Goal: Task Accomplishment & Management: Manage account settings

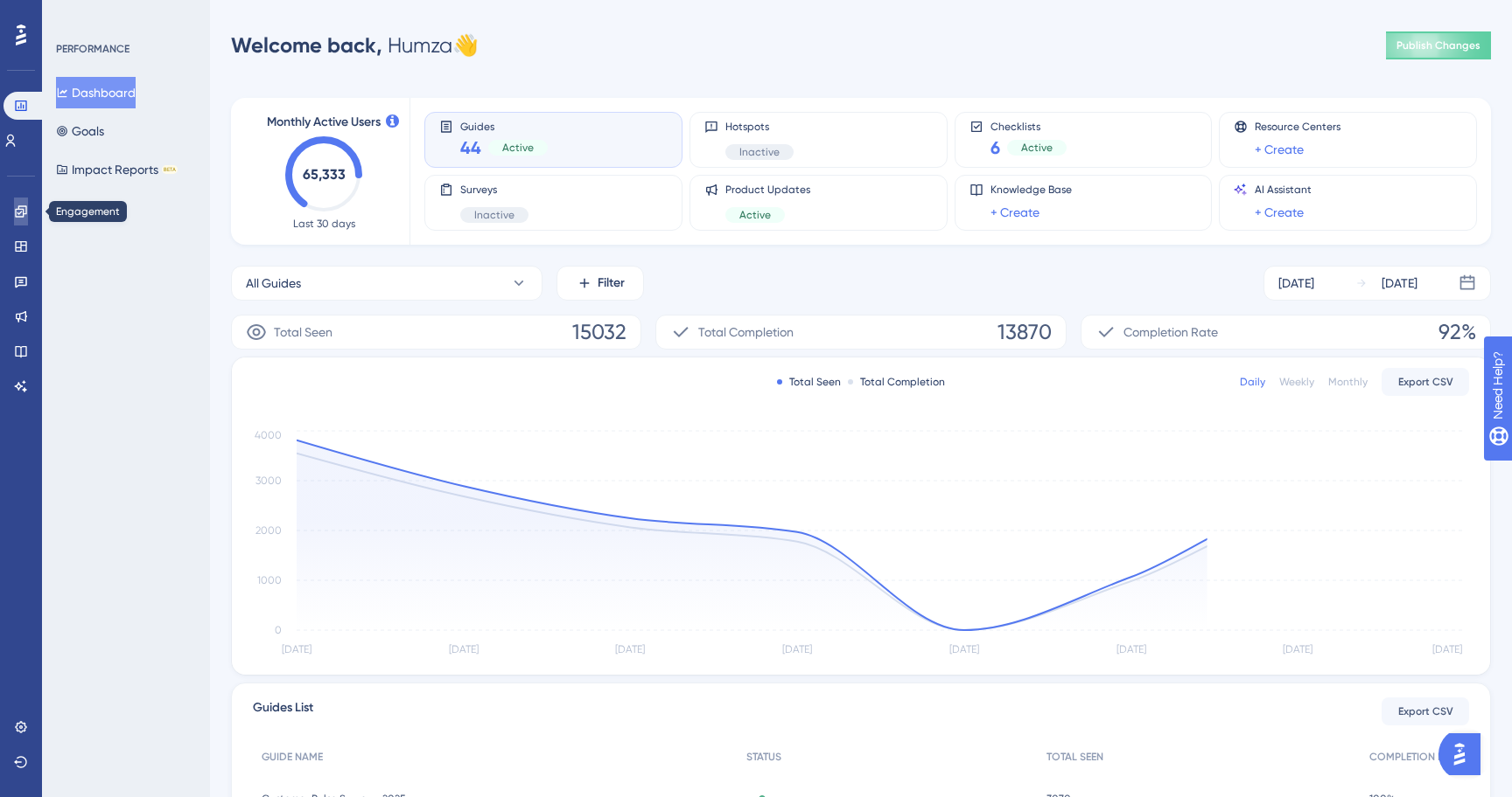
click at [28, 205] on icon at bounding box center [21, 212] width 14 height 14
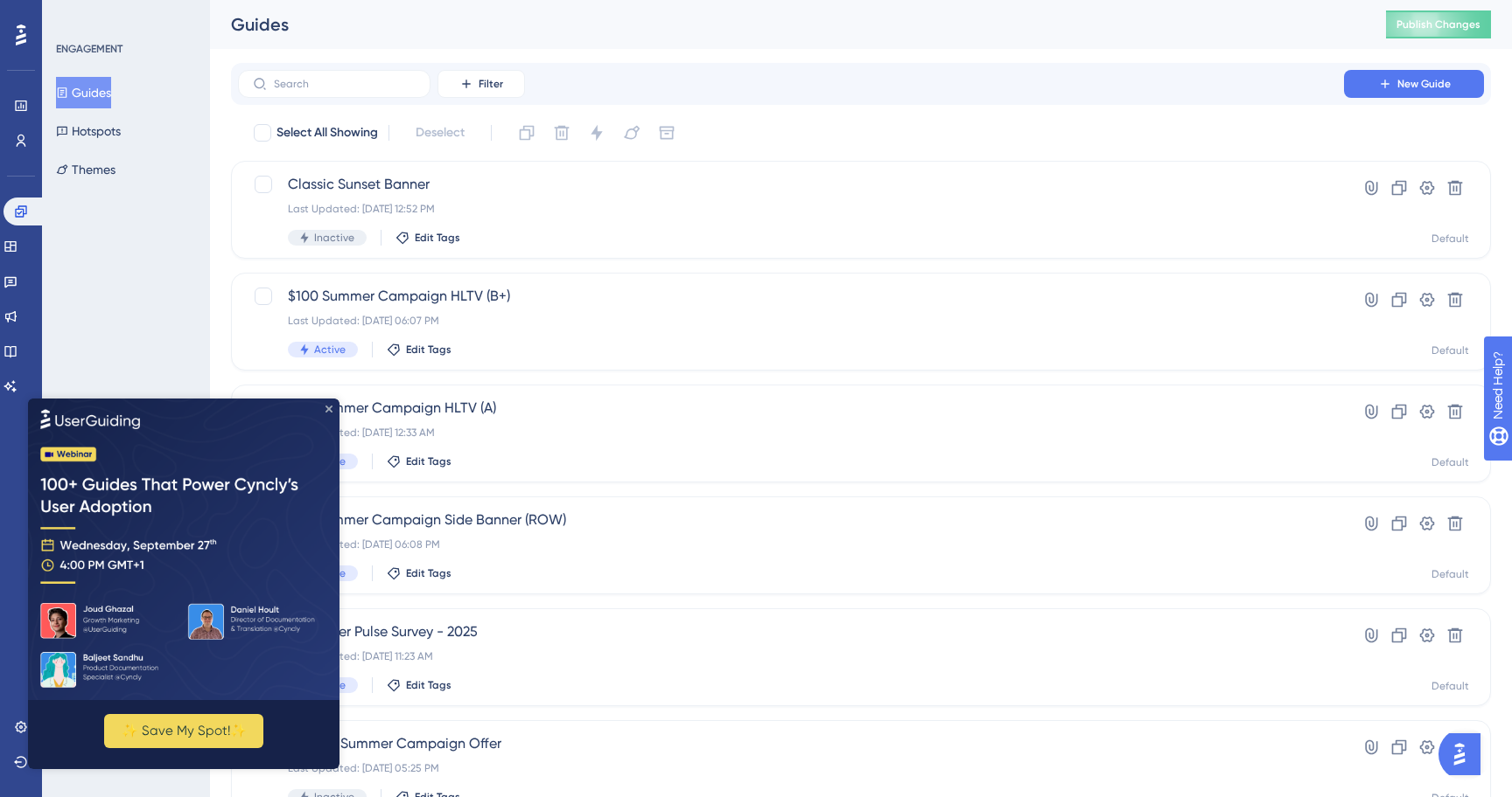
click at [330, 410] on icon "Close Preview" at bounding box center [328, 408] width 7 height 7
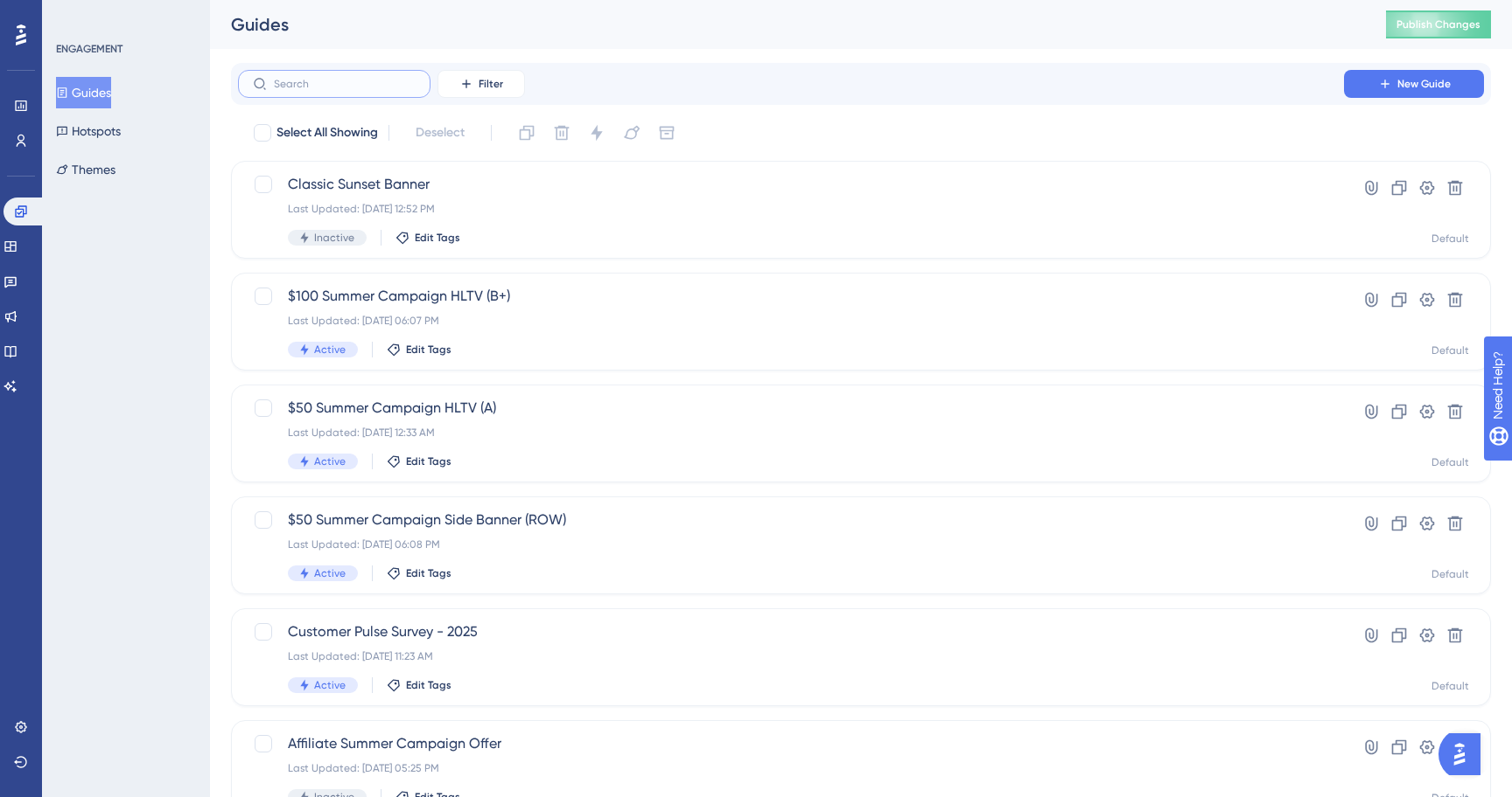
click at [380, 82] on input "text" at bounding box center [345, 84] width 142 height 12
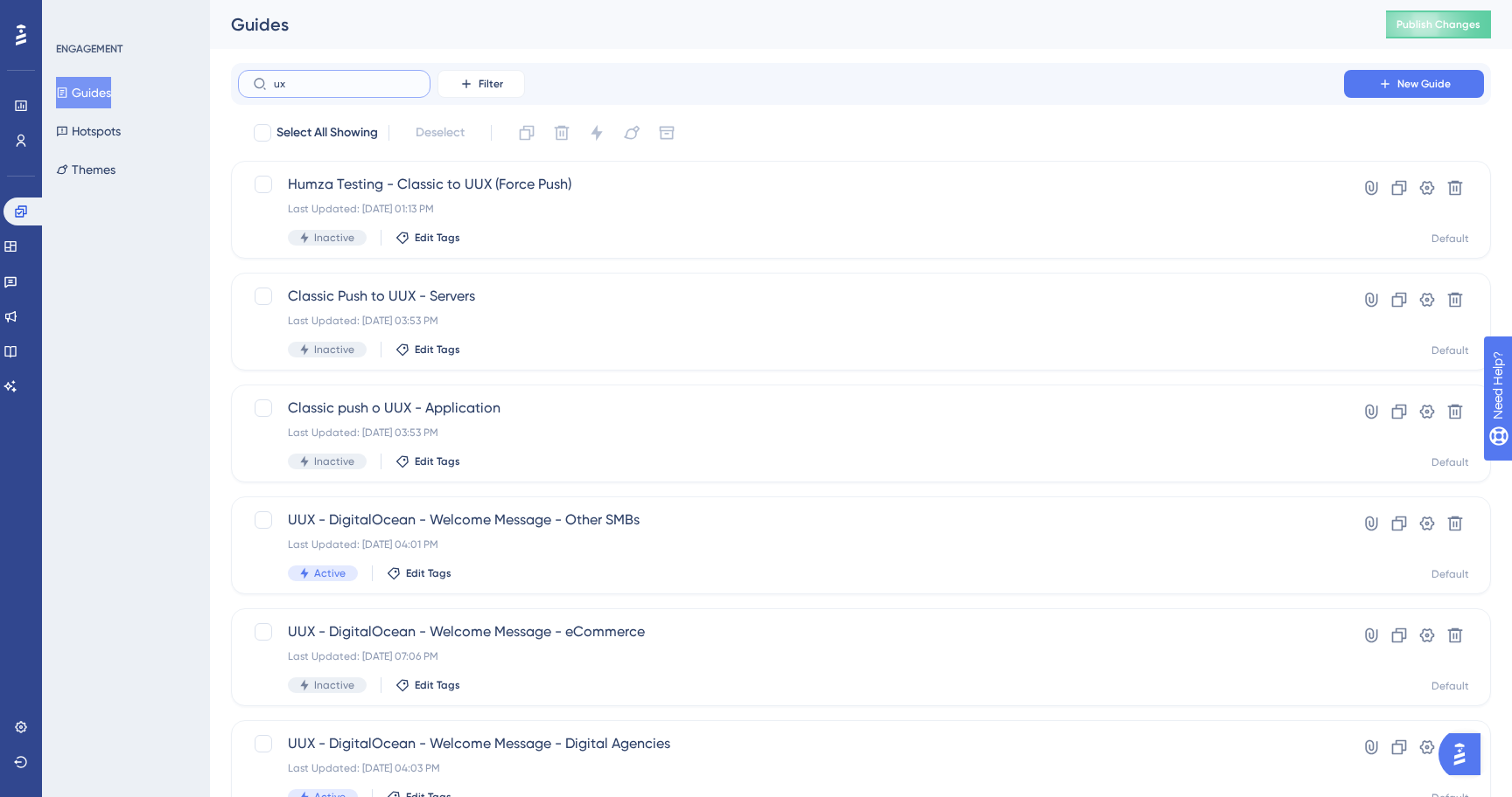
type input "ux3"
checkbox input "true"
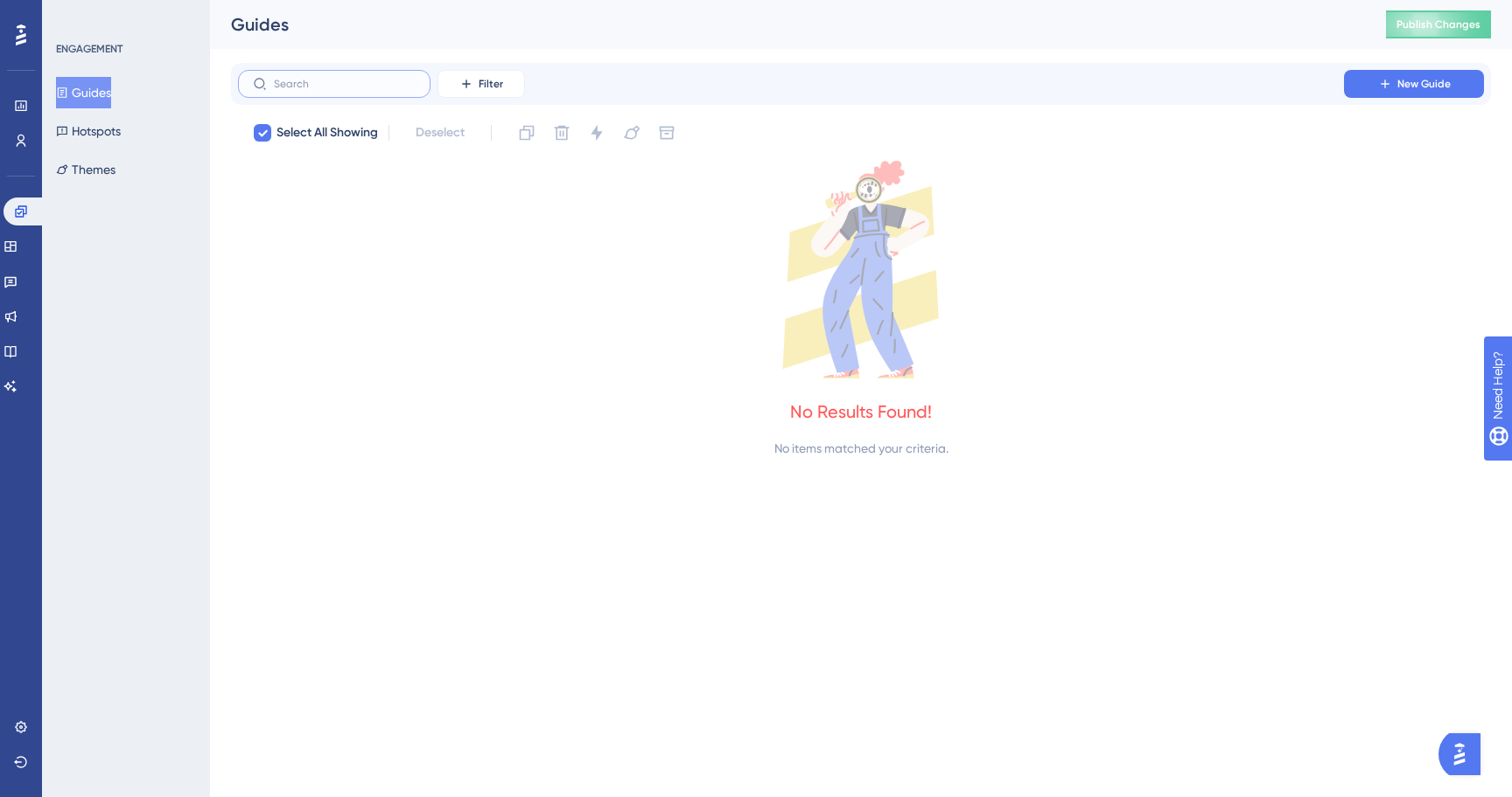
checkbox input "false"
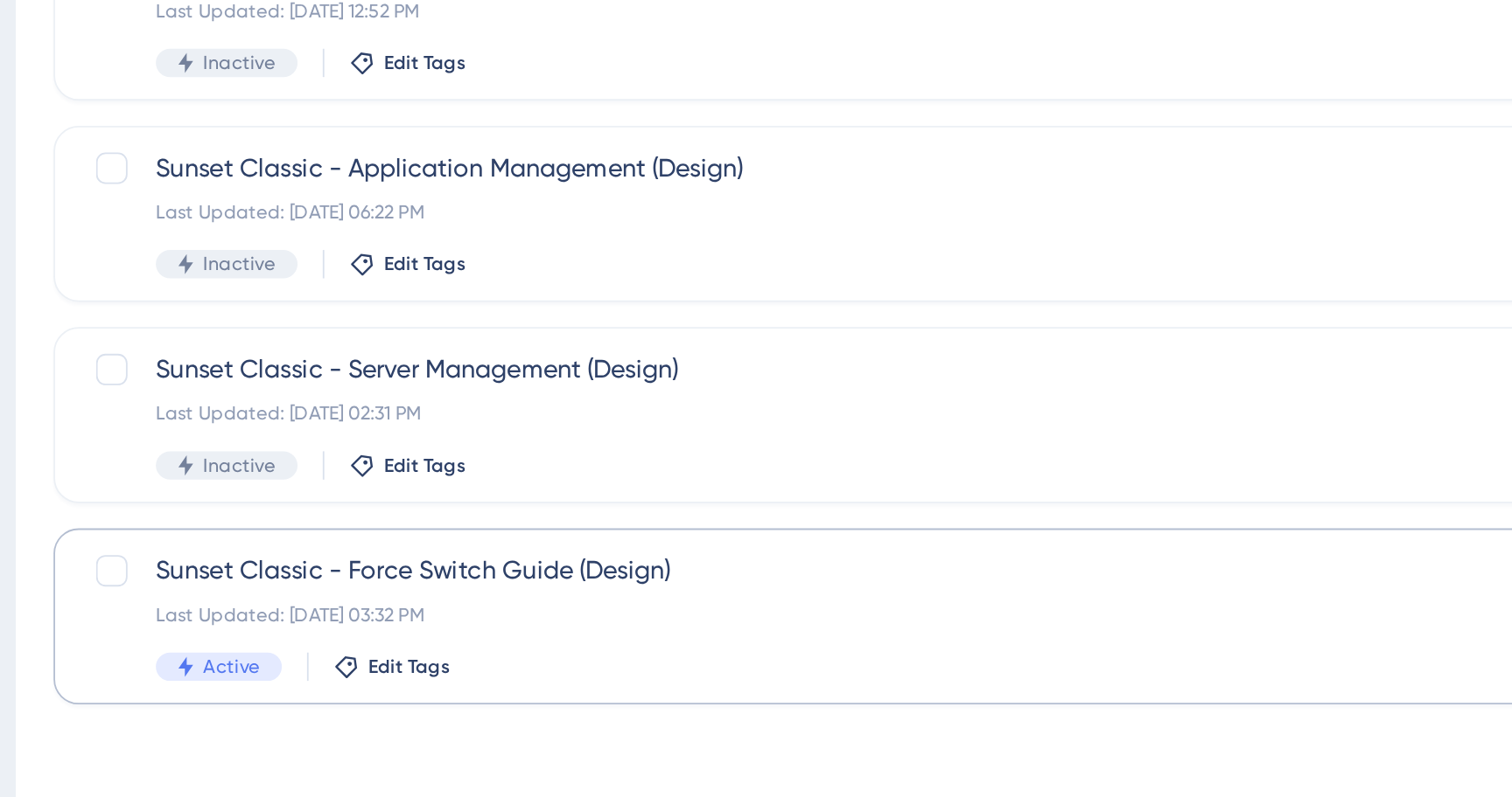
type input "sunset"
click at [473, 528] on span "Sunset Classic - Force Switch Guide (Design)" at bounding box center [790, 519] width 1006 height 21
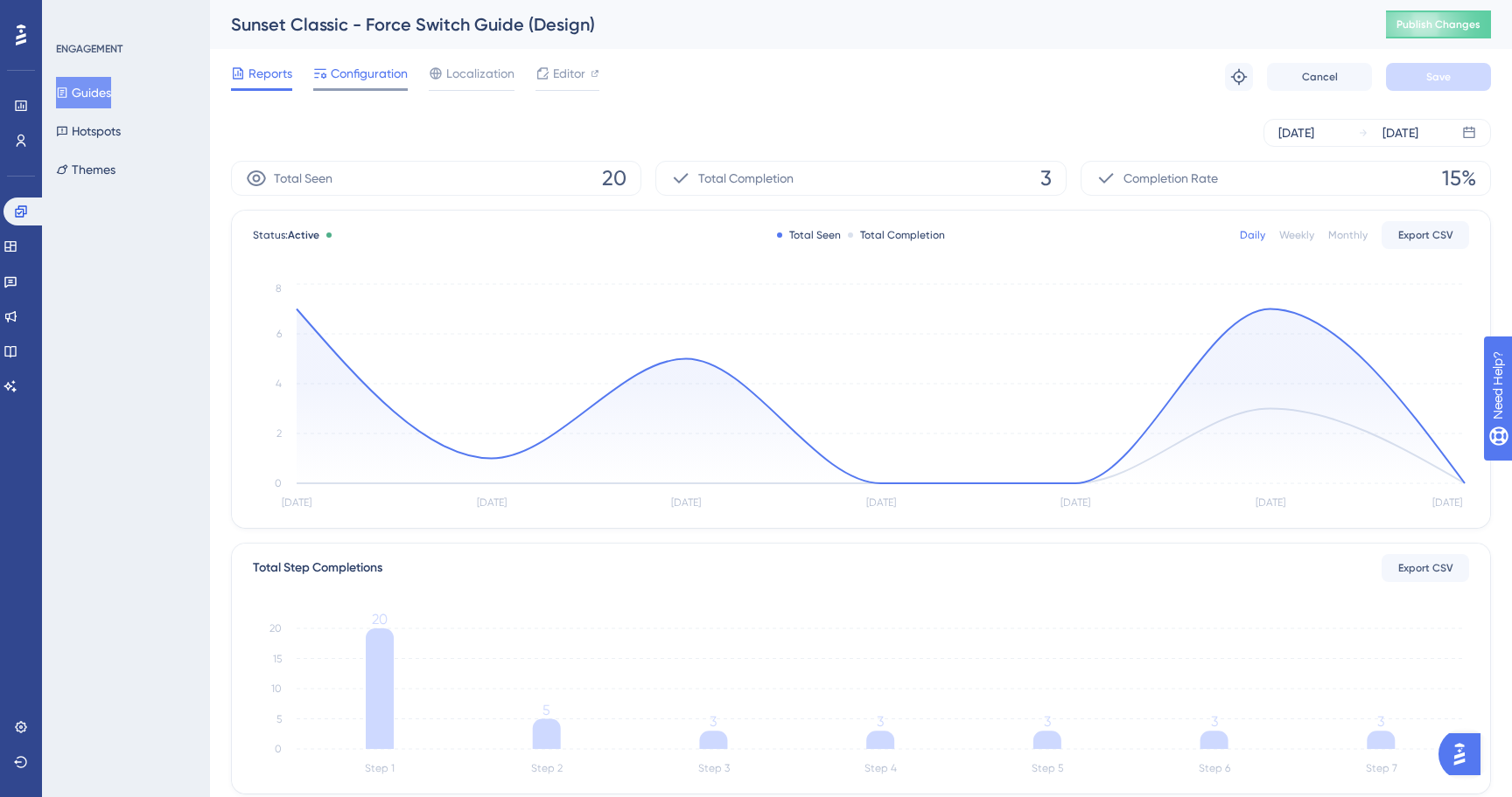
click at [374, 77] on span "Configuration" at bounding box center [369, 73] width 77 height 21
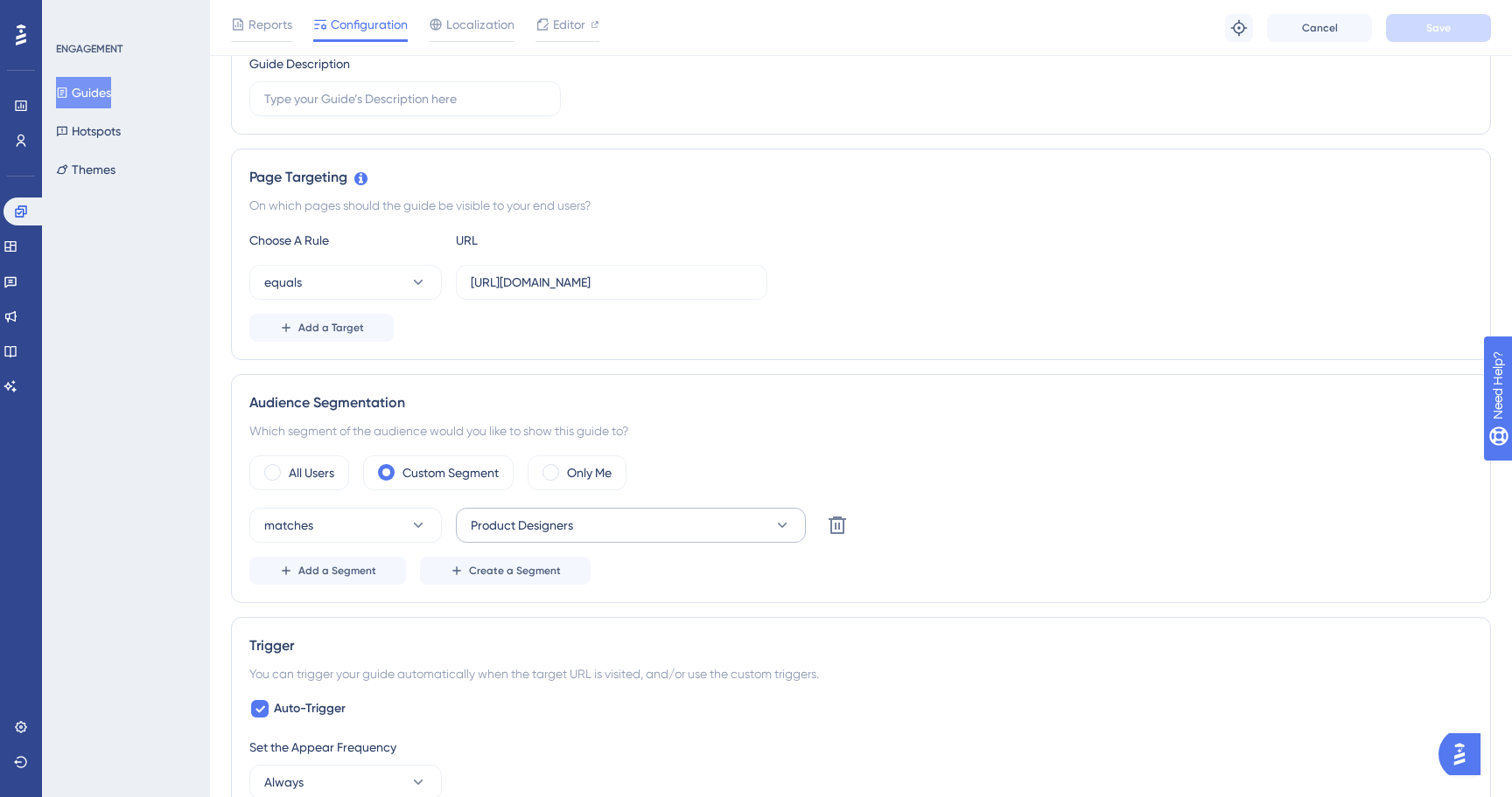
scroll to position [306, 0]
click at [538, 524] on span "Product Designers" at bounding box center [521, 523] width 103 height 21
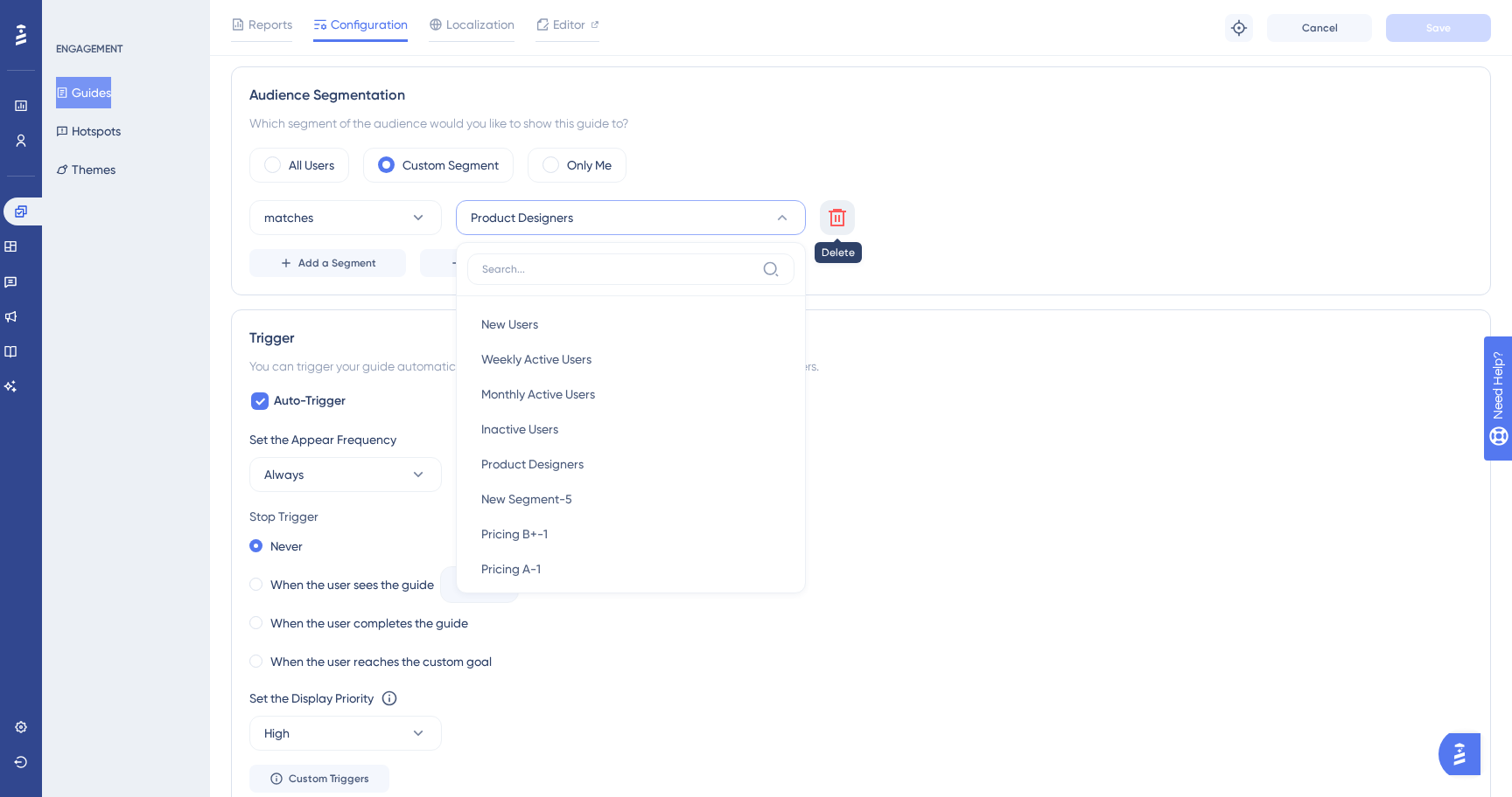
click at [852, 206] on button at bounding box center [838, 218] width 35 height 35
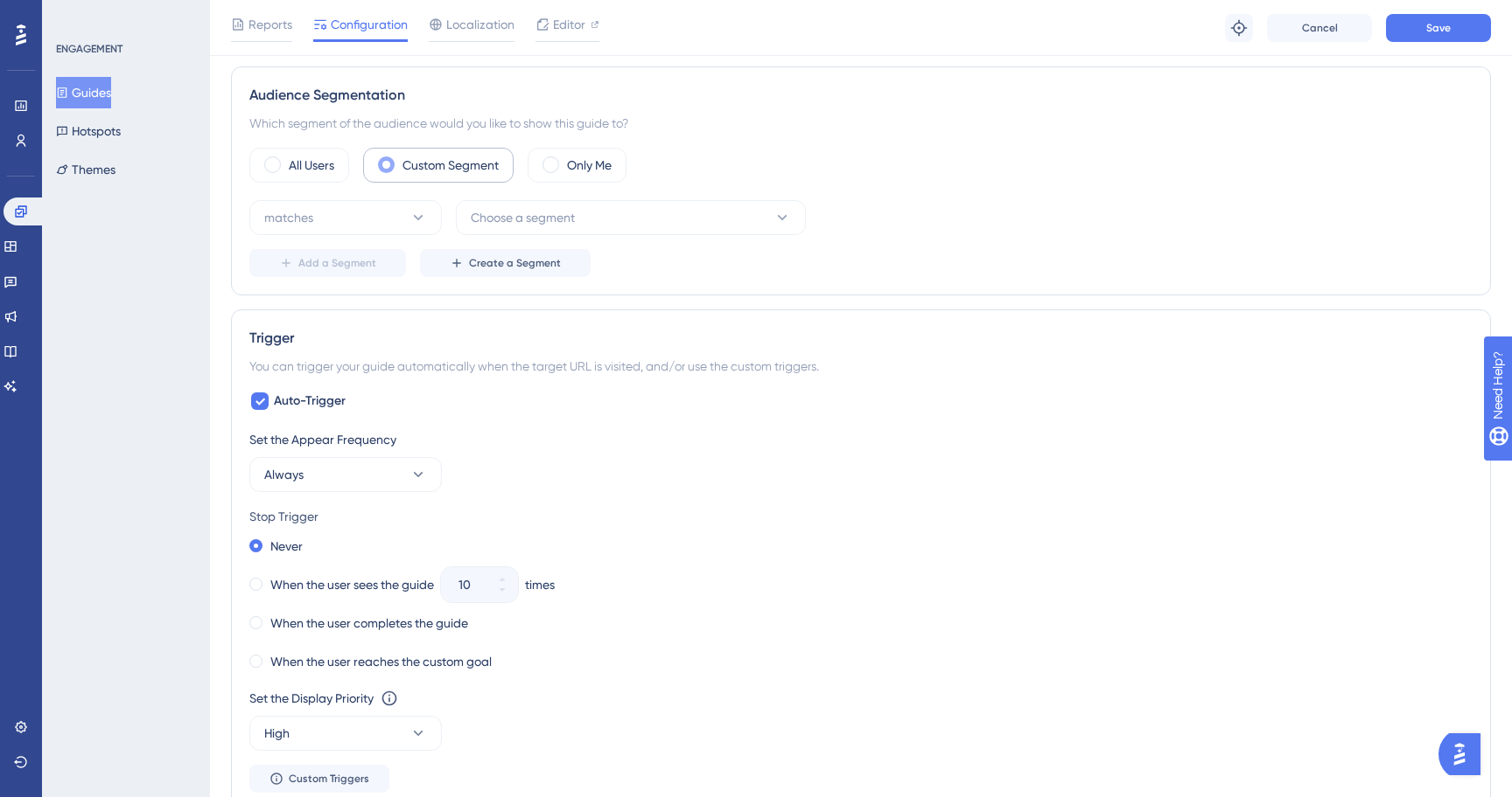
click at [462, 172] on label "Custom Segment" at bounding box center [450, 165] width 97 height 21
click at [23, 145] on icon at bounding box center [21, 141] width 14 height 14
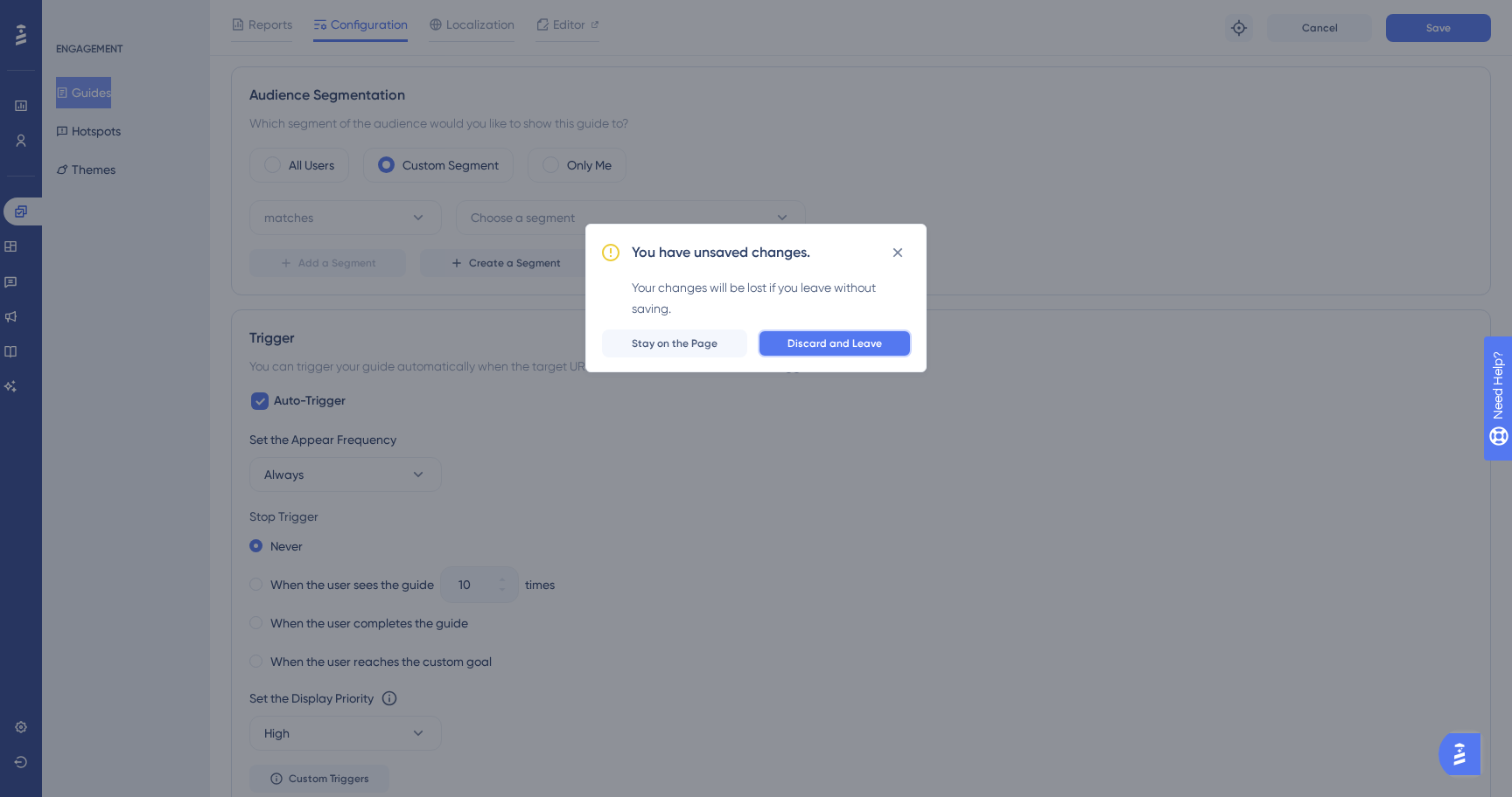
click at [826, 335] on button "Discard and Leave" at bounding box center [835, 344] width 154 height 28
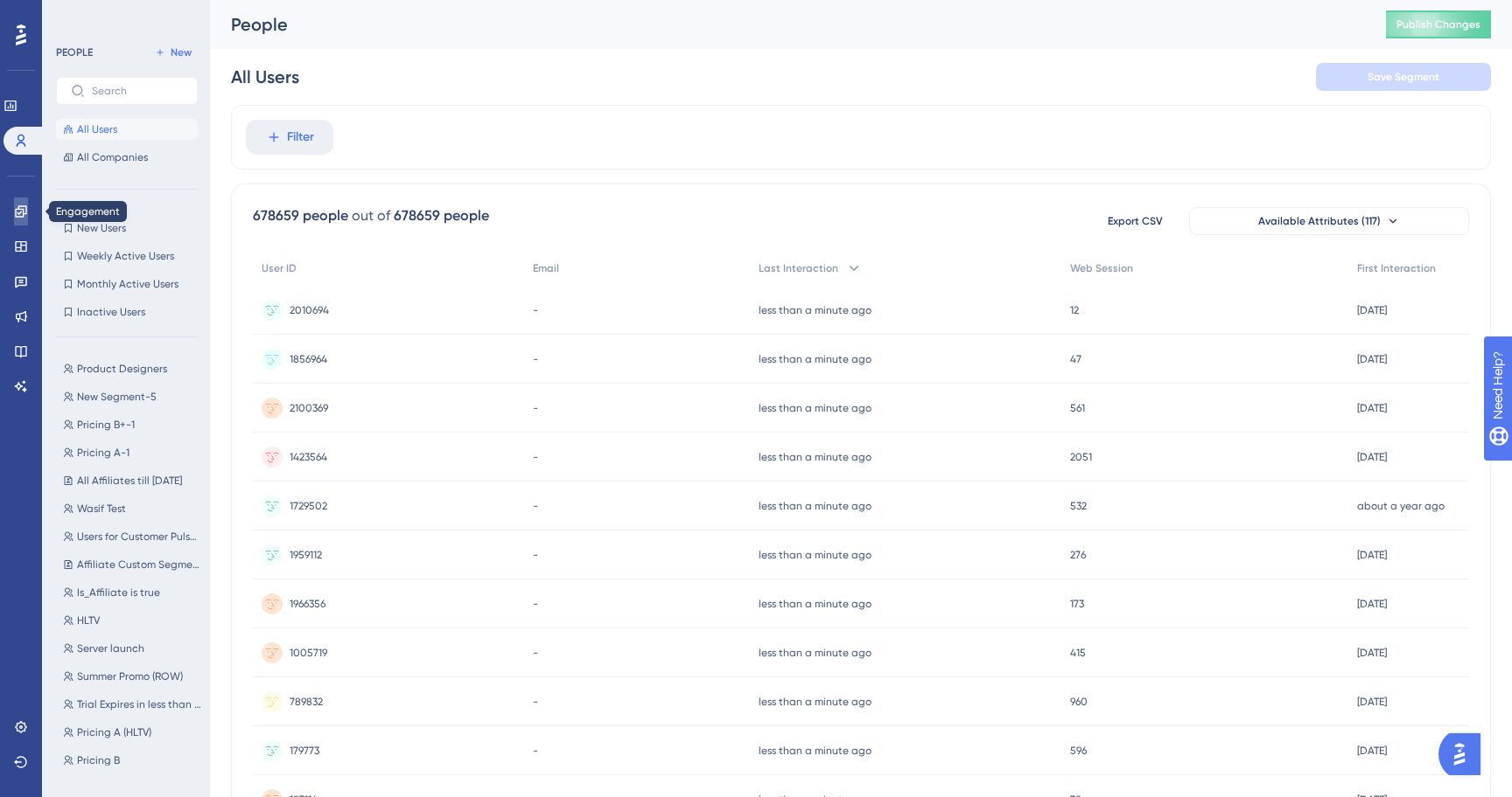
click at [20, 210] on icon at bounding box center [21, 212] width 14 height 14
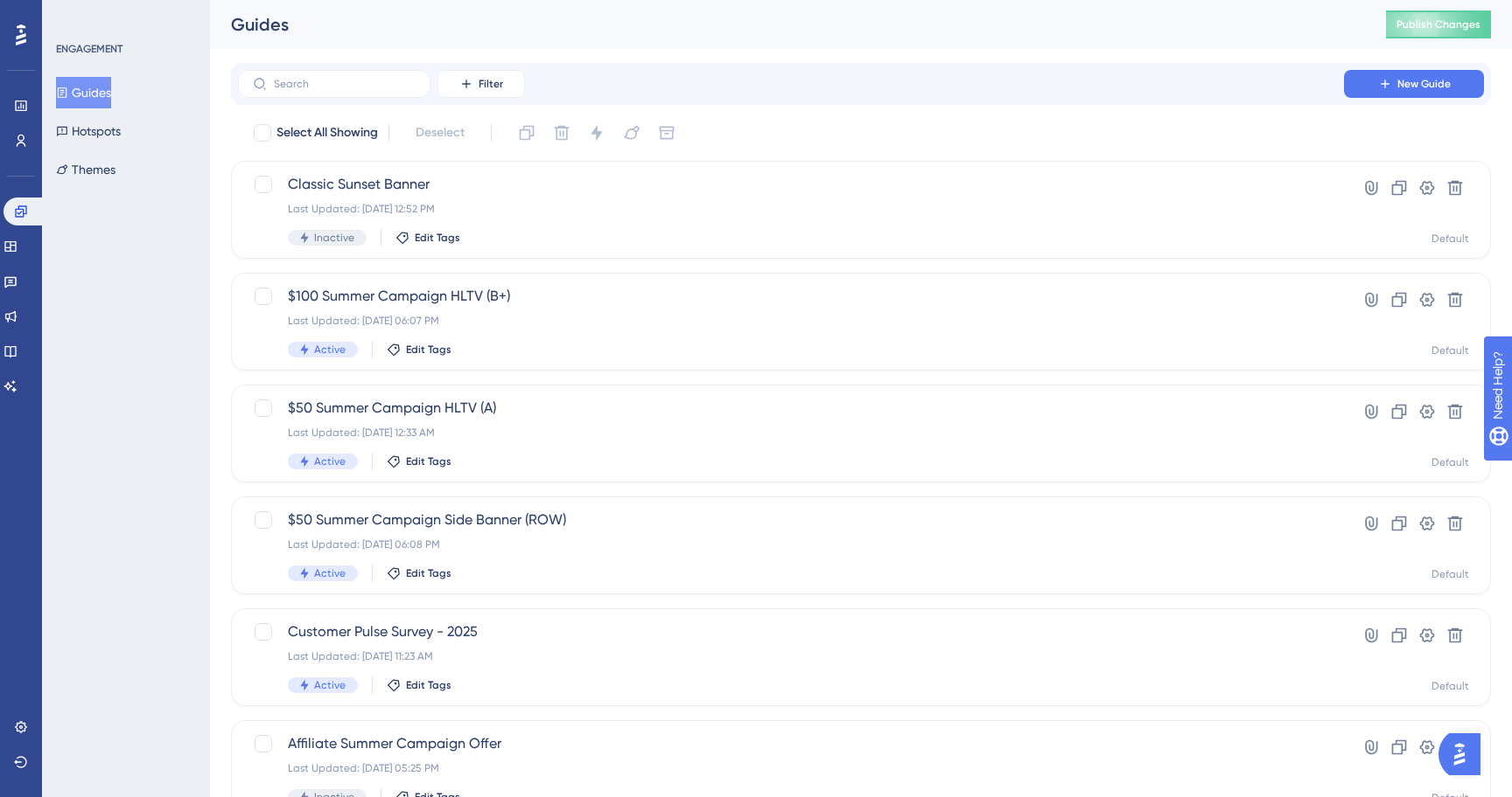
click at [357, 103] on div "Filter New Guide" at bounding box center [860, 84] width 1260 height 42
click at [341, 66] on div "Filter New Guide" at bounding box center [860, 84] width 1260 height 42
click at [341, 72] on label at bounding box center [333, 84] width 192 height 28
click at [341, 78] on input "text" at bounding box center [345, 84] width 142 height 12
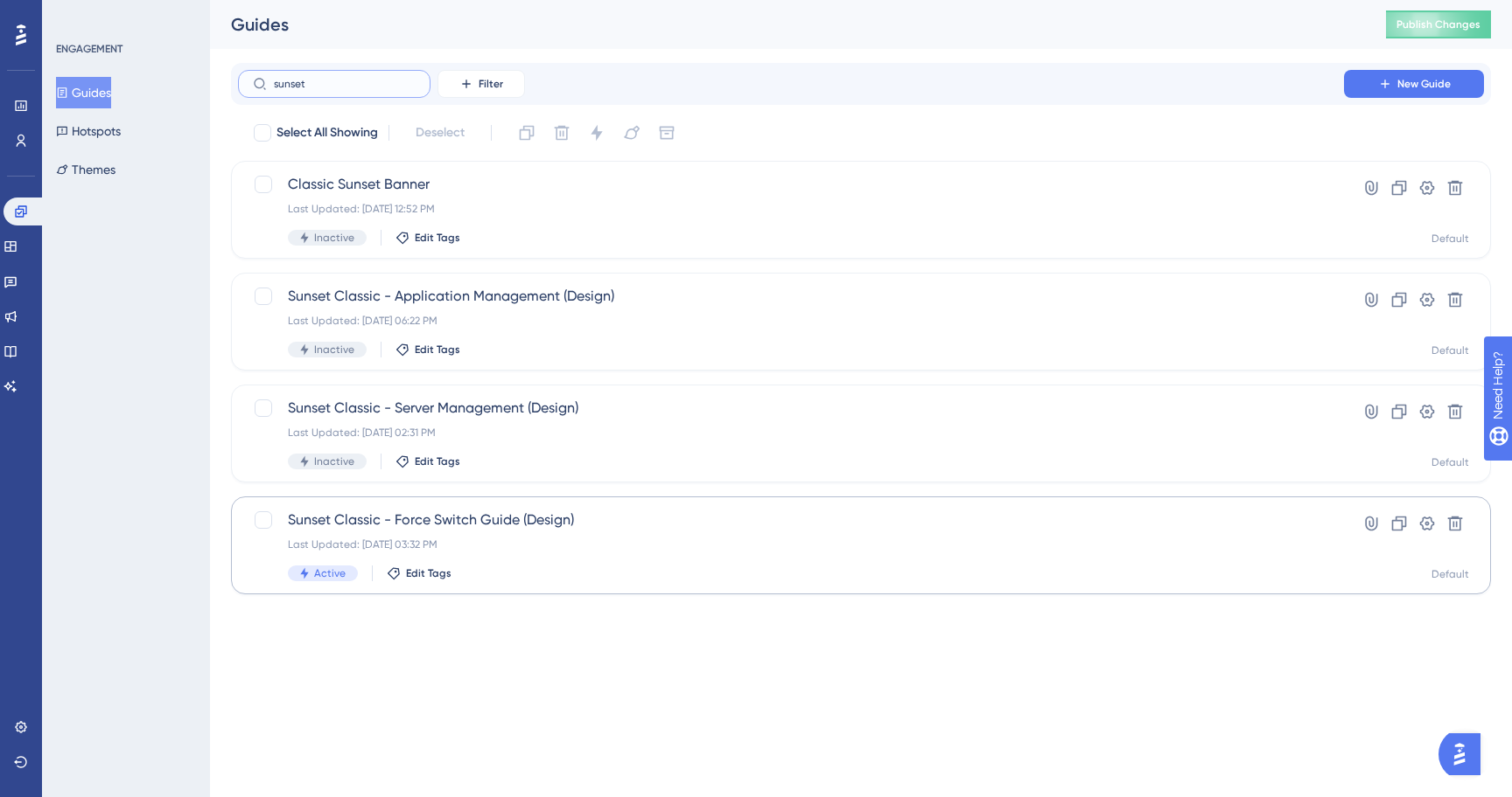
type input "sunset"
click at [504, 540] on div "Last Updated: Sep 15 2025, 03:32 PM" at bounding box center [790, 545] width 1006 height 14
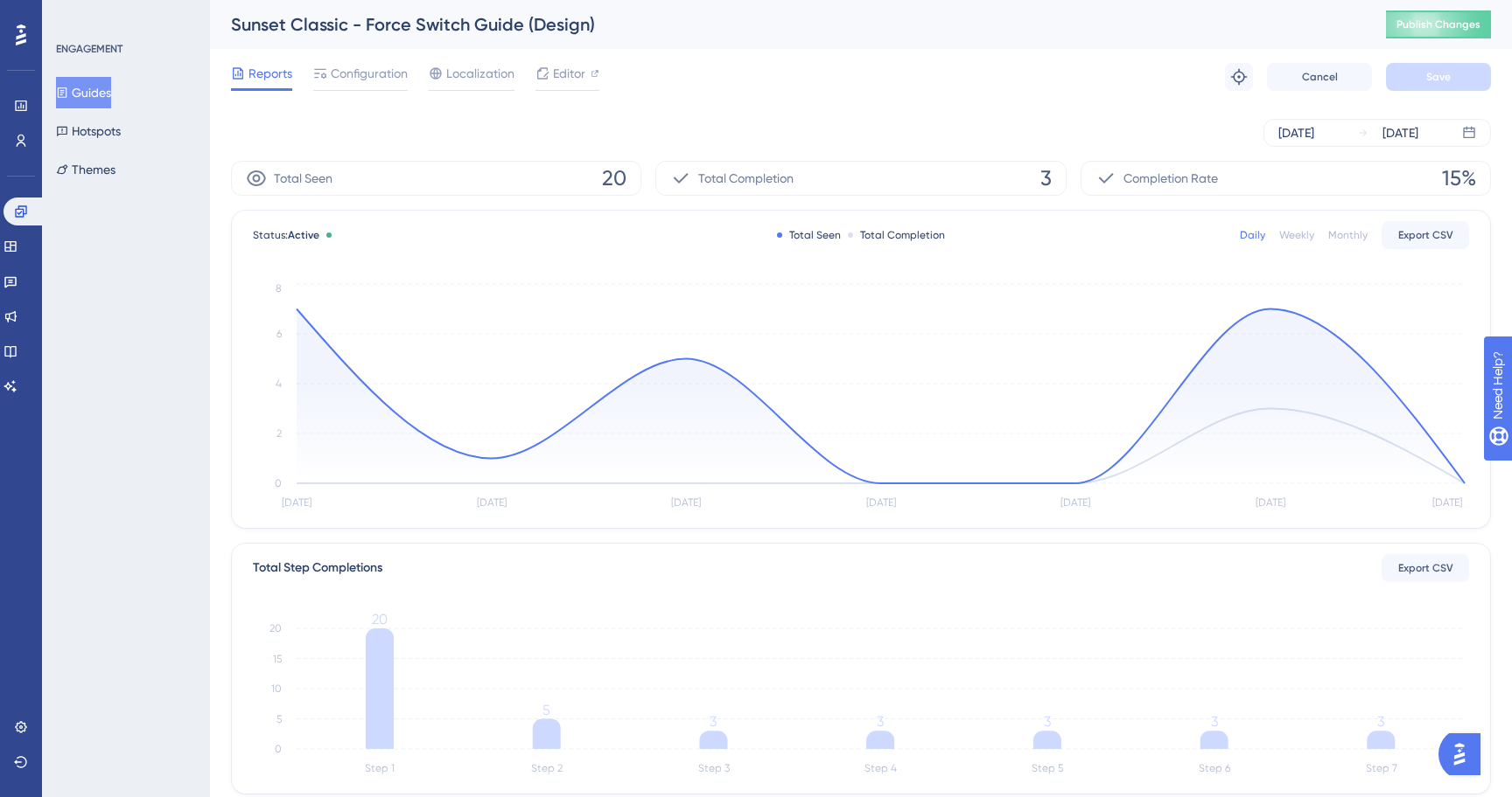
click at [392, 60] on div "Reports Configuration Localization Editor Troubleshoot Cancel Save" at bounding box center [860, 77] width 1260 height 56
click at [357, 74] on span "Configuration" at bounding box center [369, 73] width 77 height 21
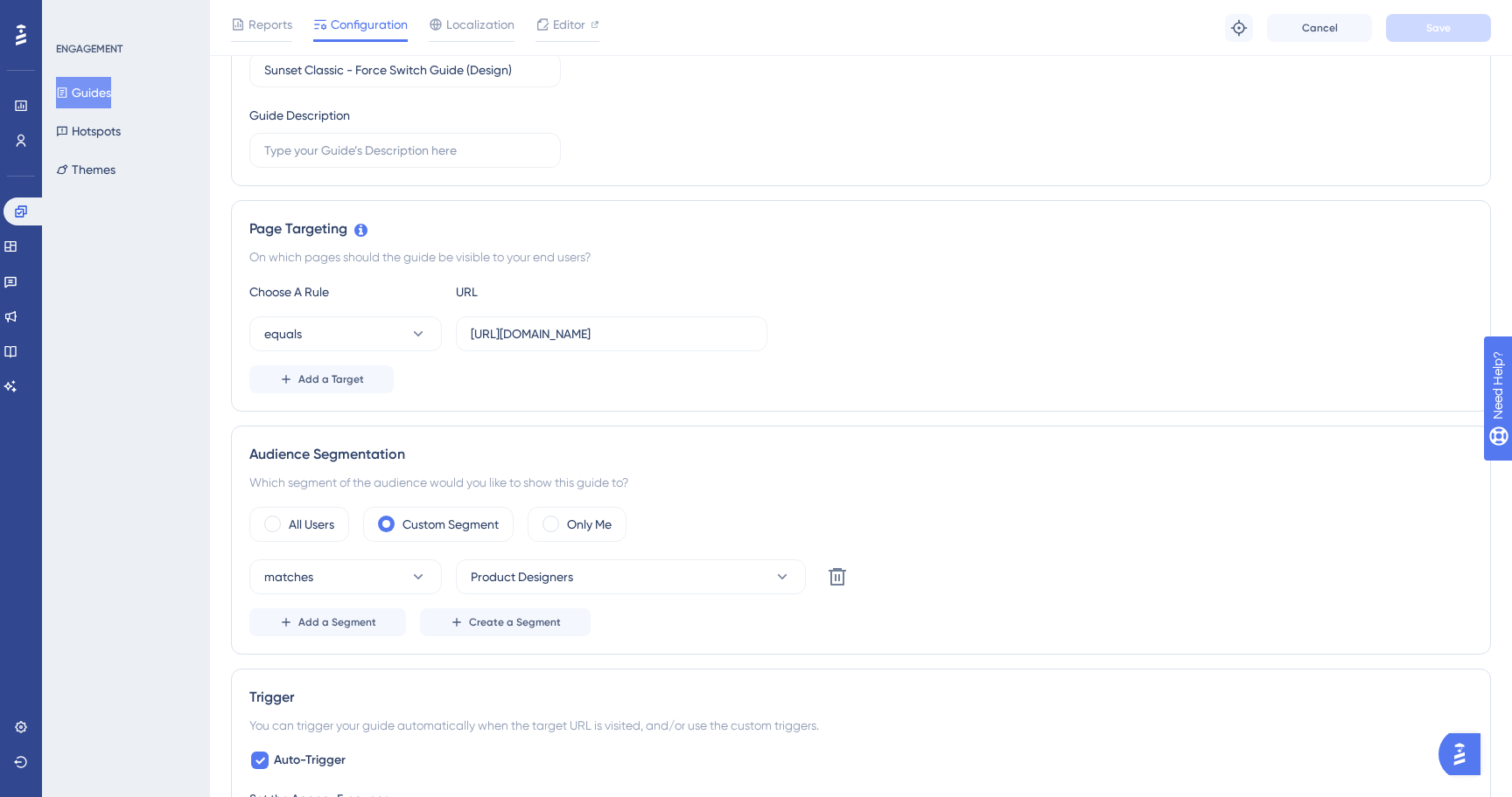
scroll to position [322, 0]
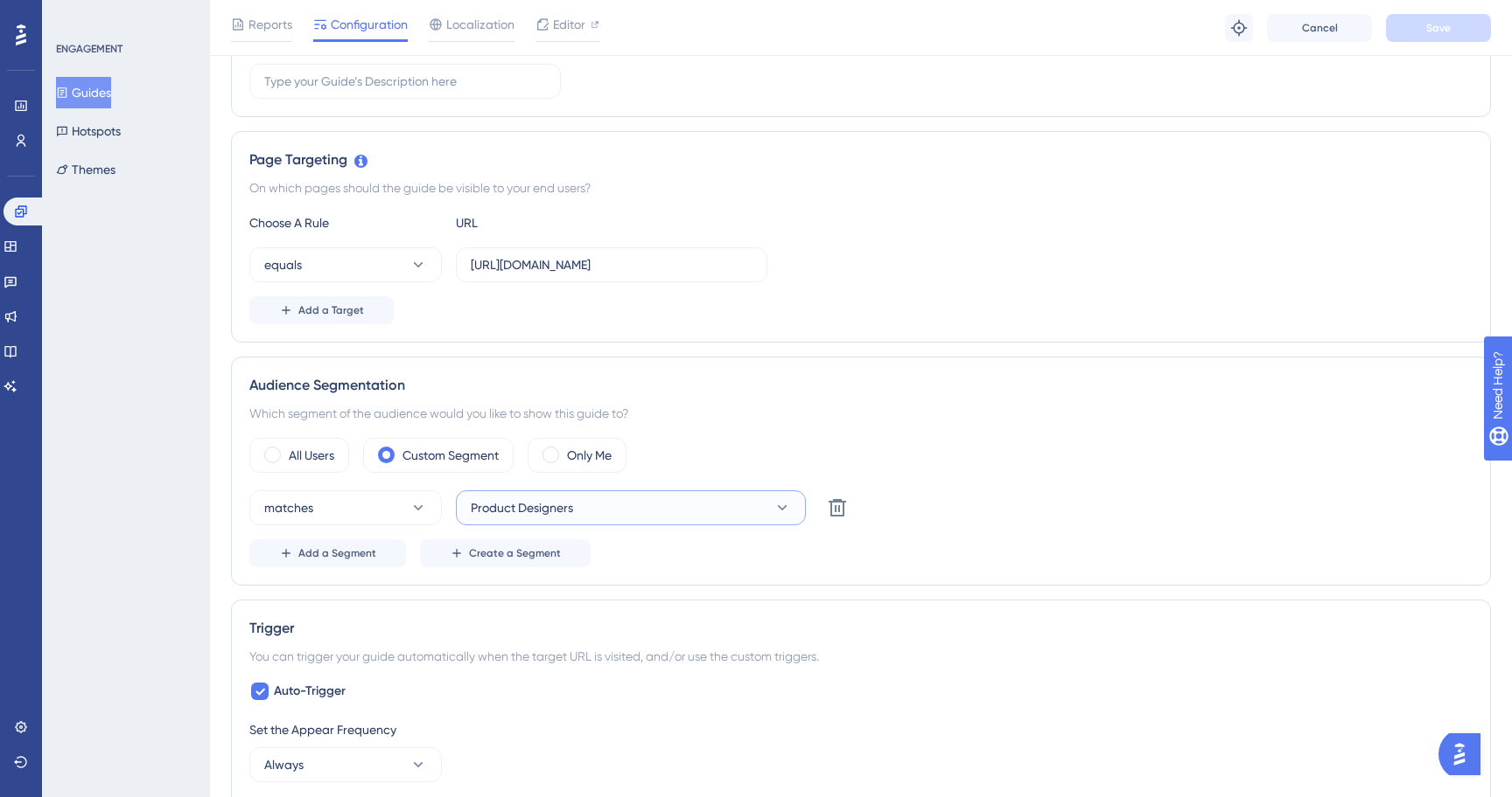
click at [537, 502] on span "Product Designers" at bounding box center [521, 507] width 103 height 21
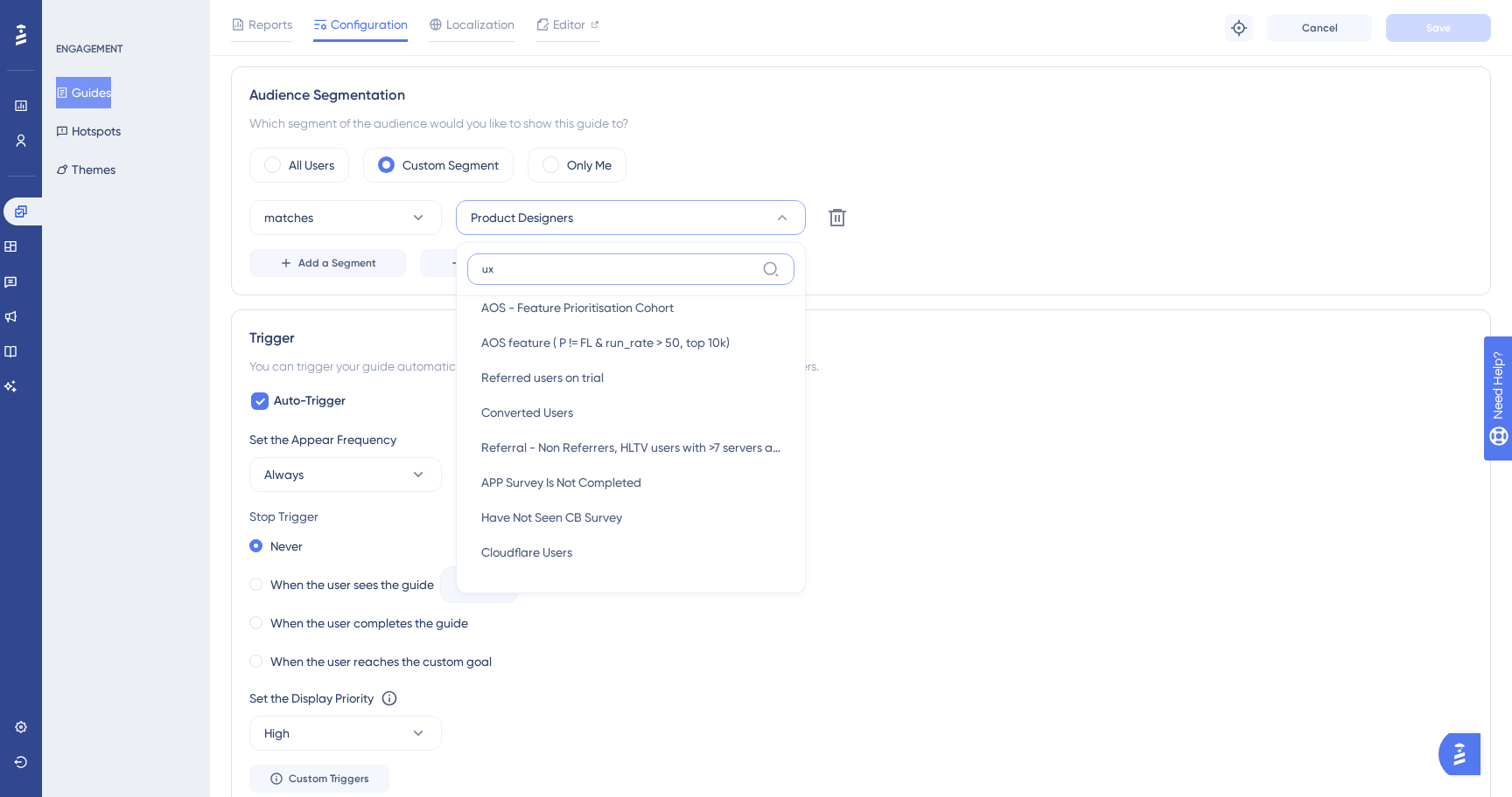
scroll to position [50, 0]
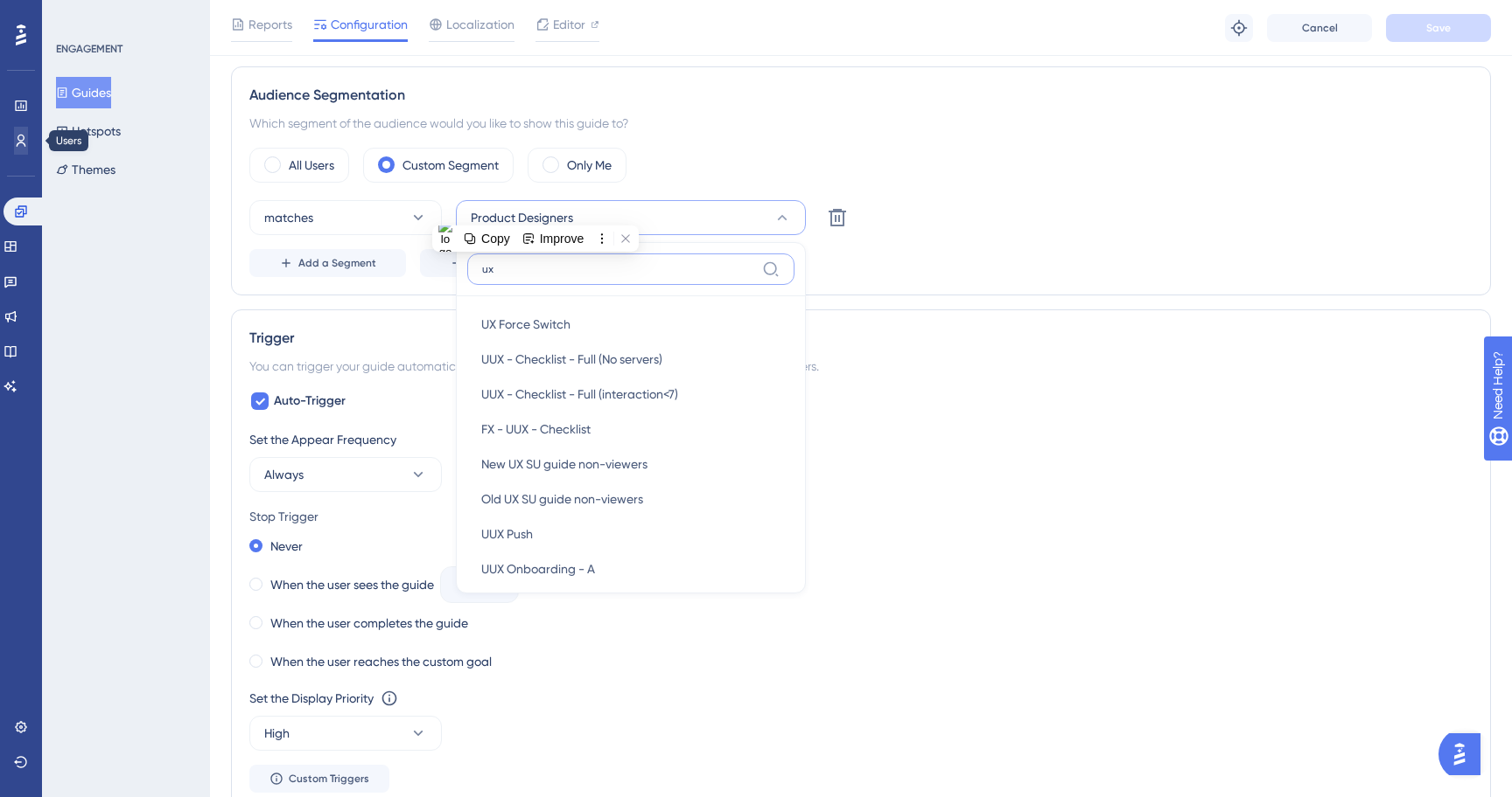
type input "ux"
click at [27, 151] on link at bounding box center [21, 141] width 14 height 28
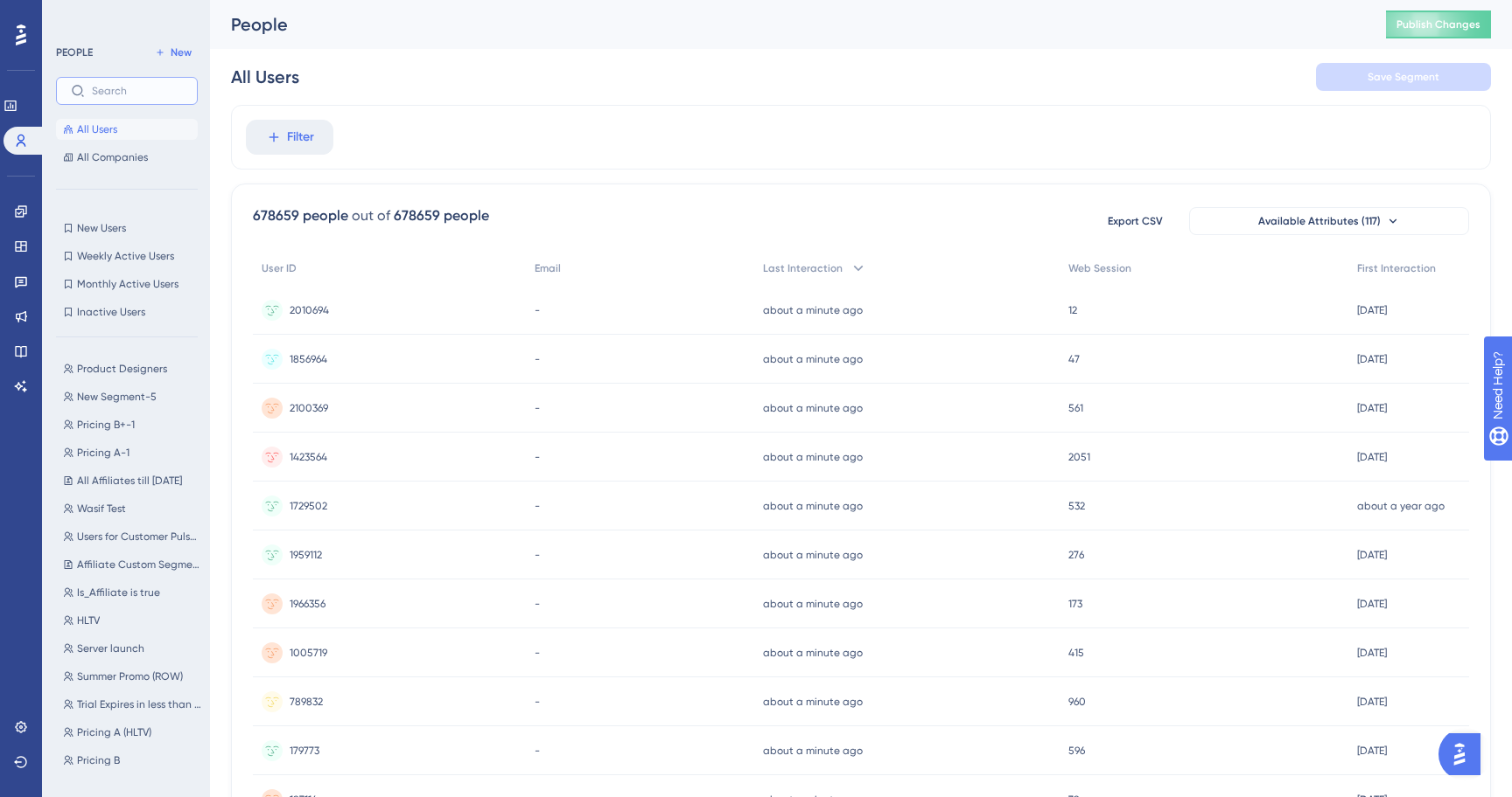
click at [139, 85] on input "text" at bounding box center [137, 91] width 91 height 12
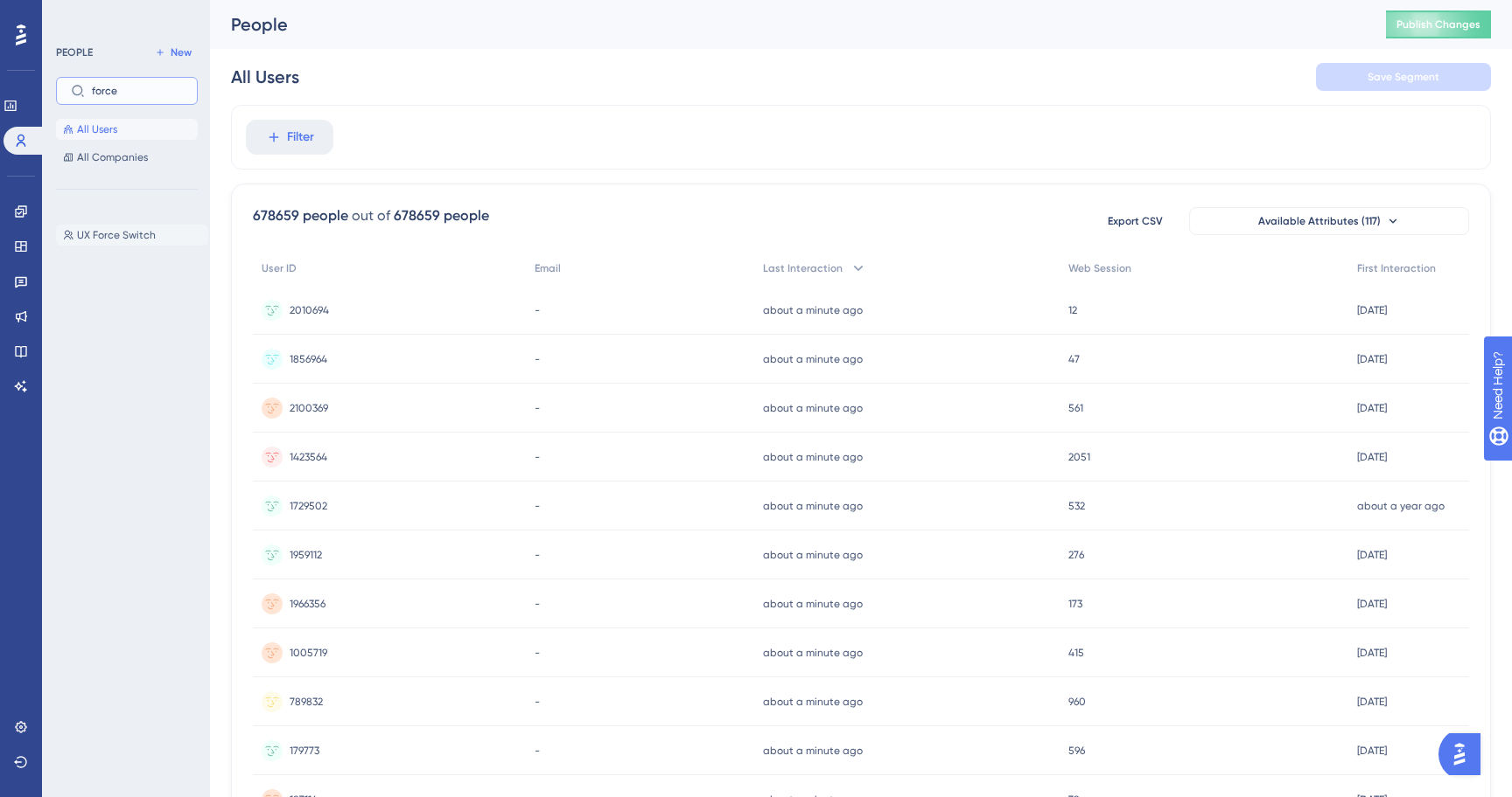
type input "force"
click at [110, 232] on span "UX Force Switch" at bounding box center [116, 235] width 79 height 14
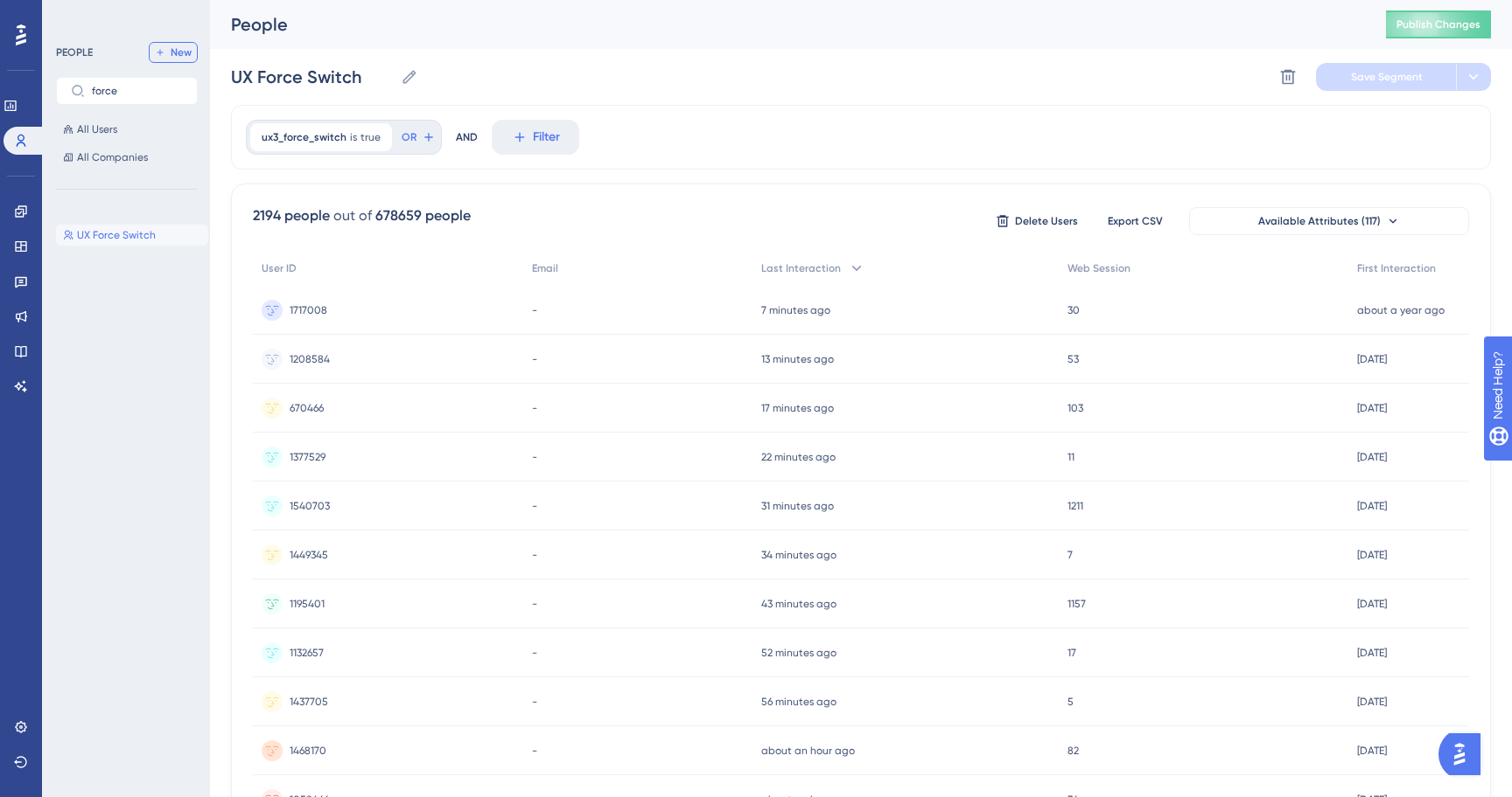
click at [180, 50] on span "New" at bounding box center [180, 52] width 21 height 14
type input "New Segment"
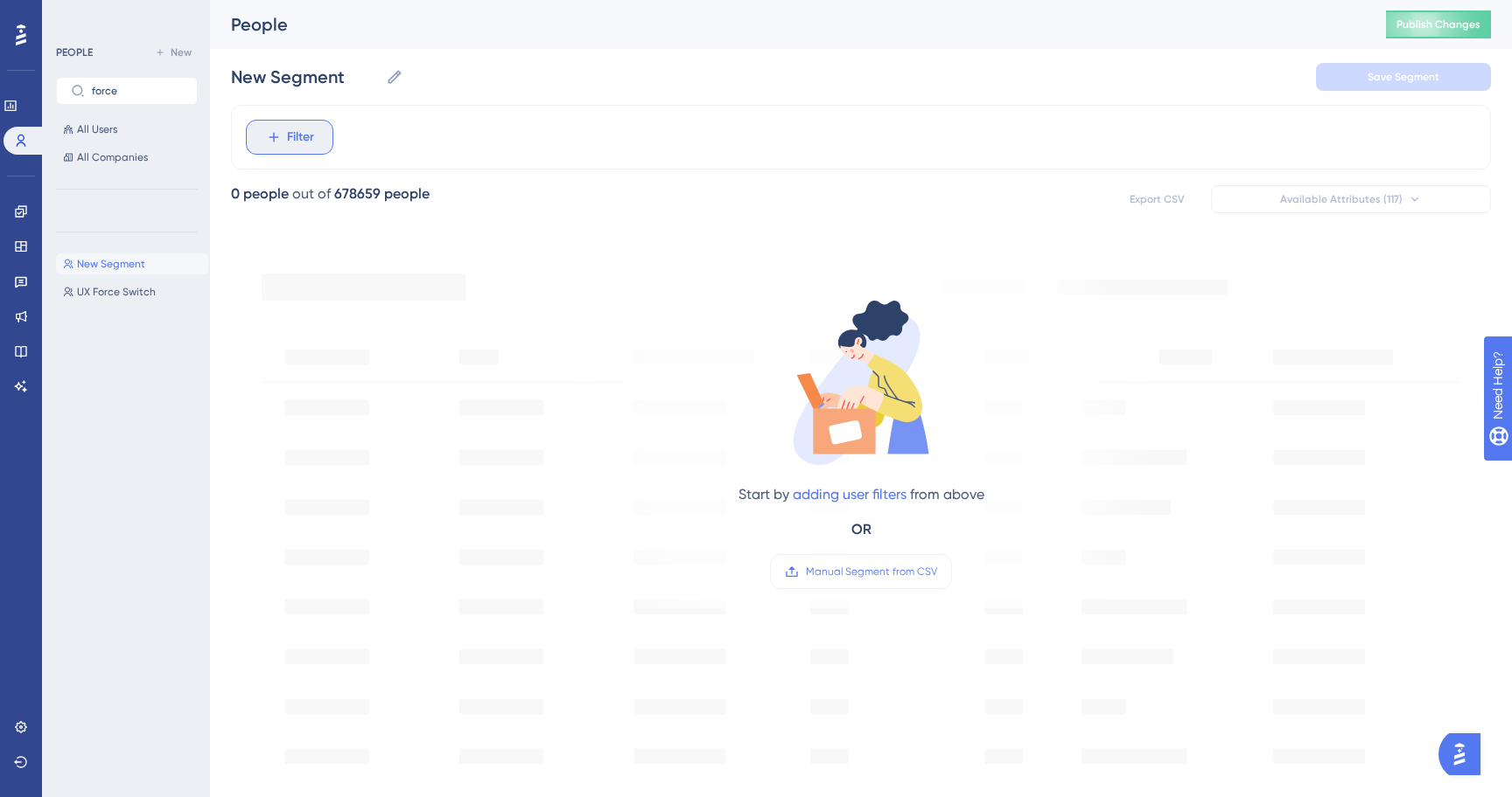
click at [282, 128] on button "Filter" at bounding box center [289, 138] width 88 height 35
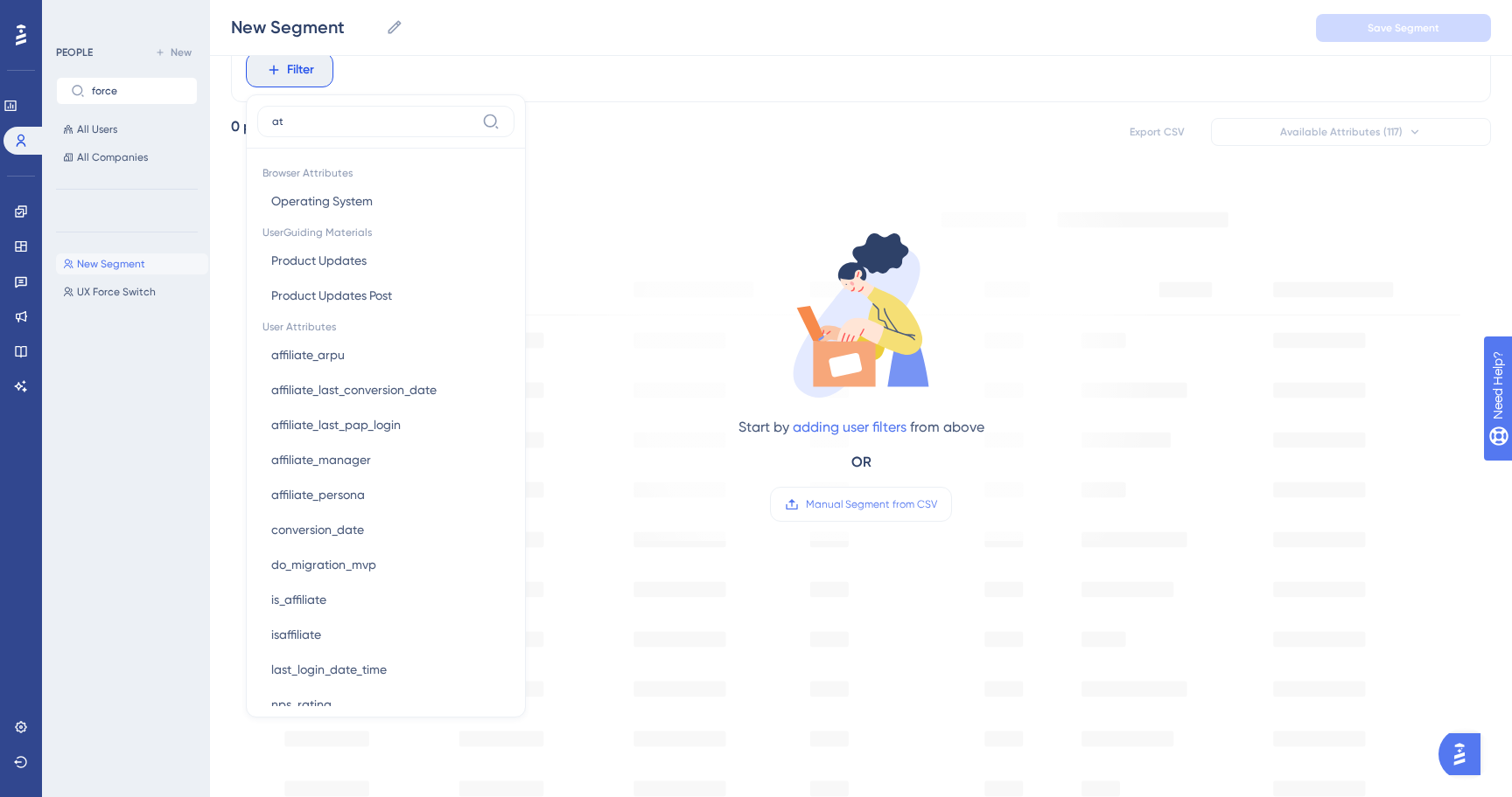
type input "att"
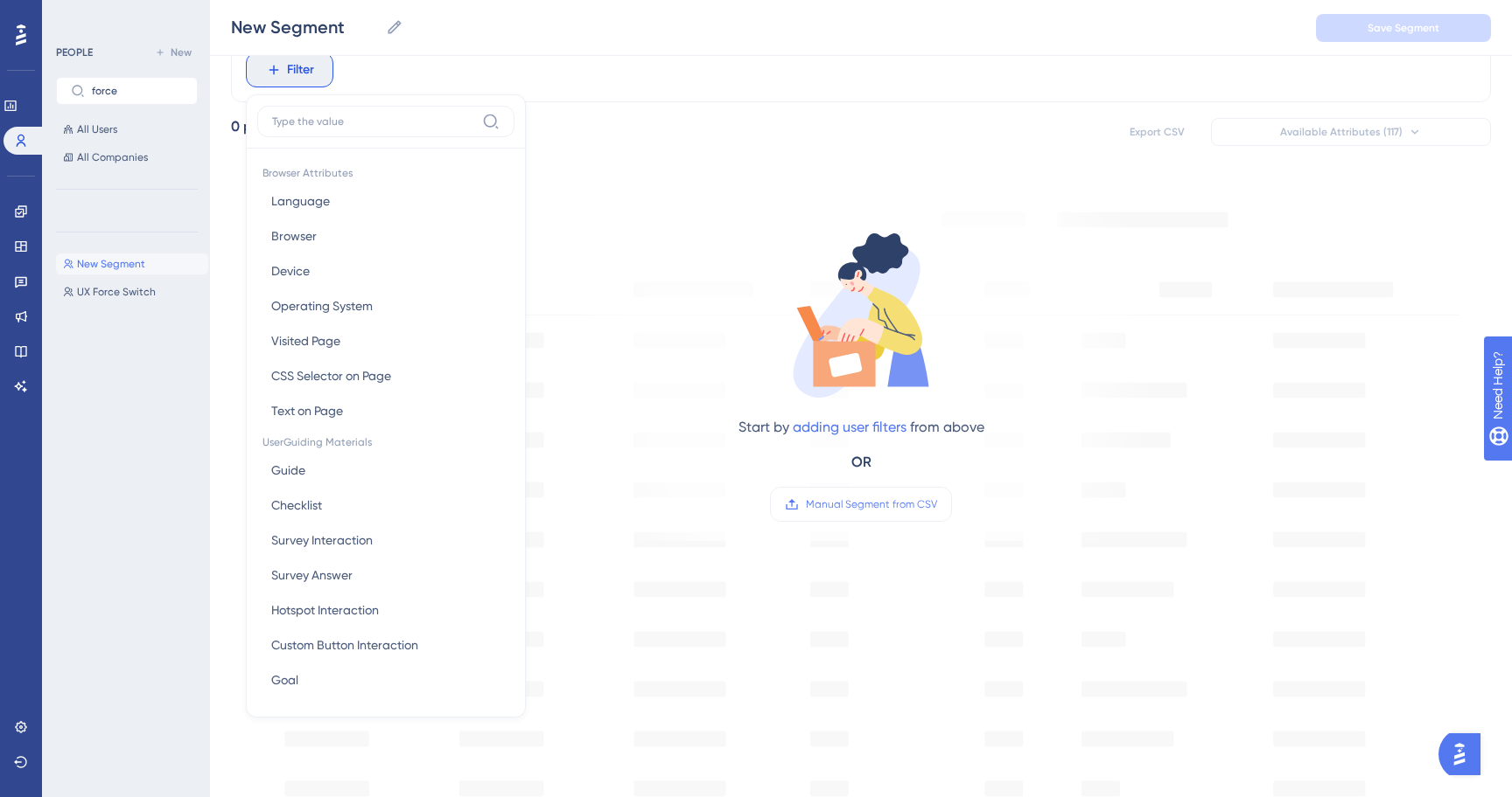
type input "a"
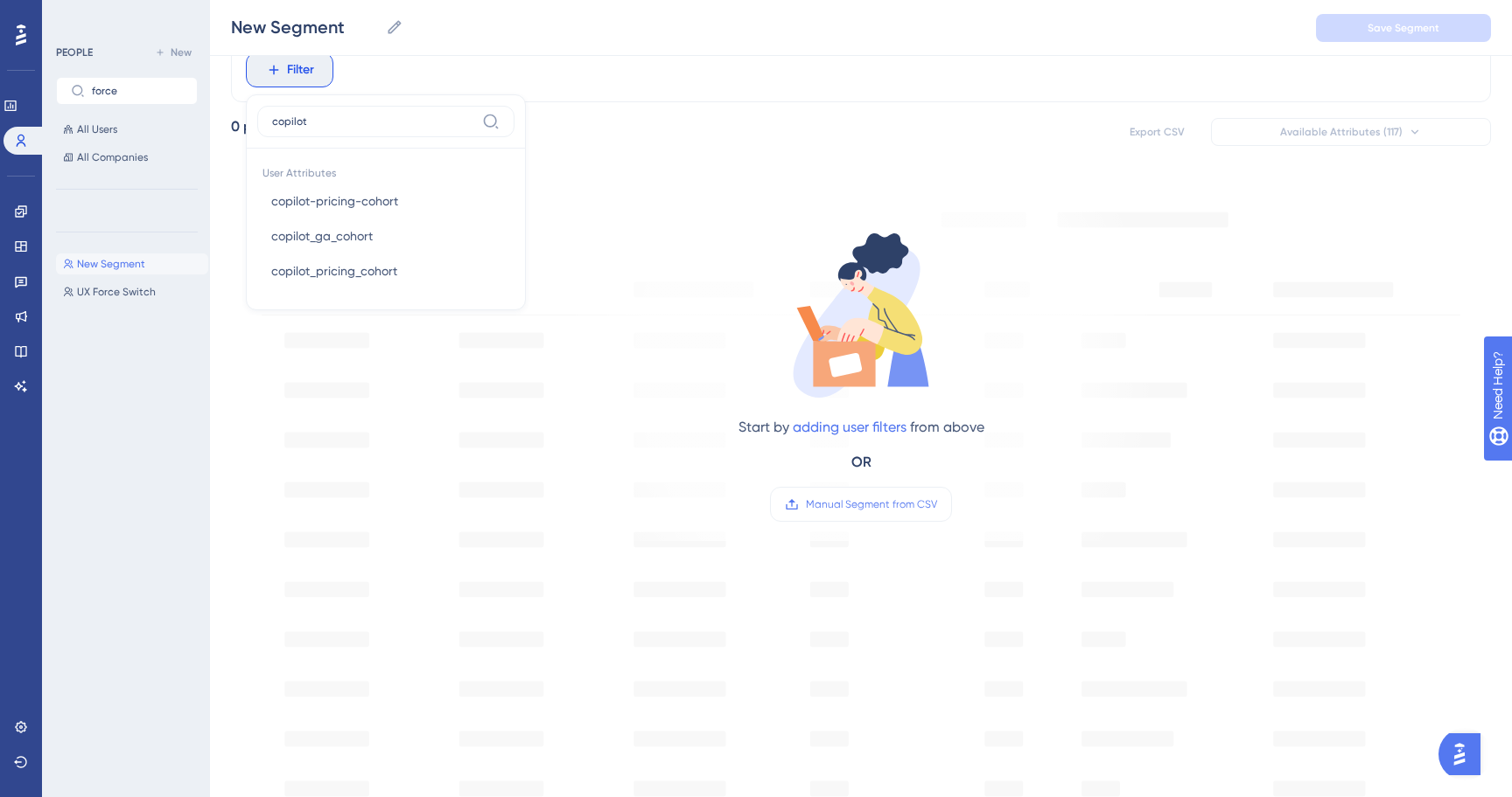
type input "copilot"
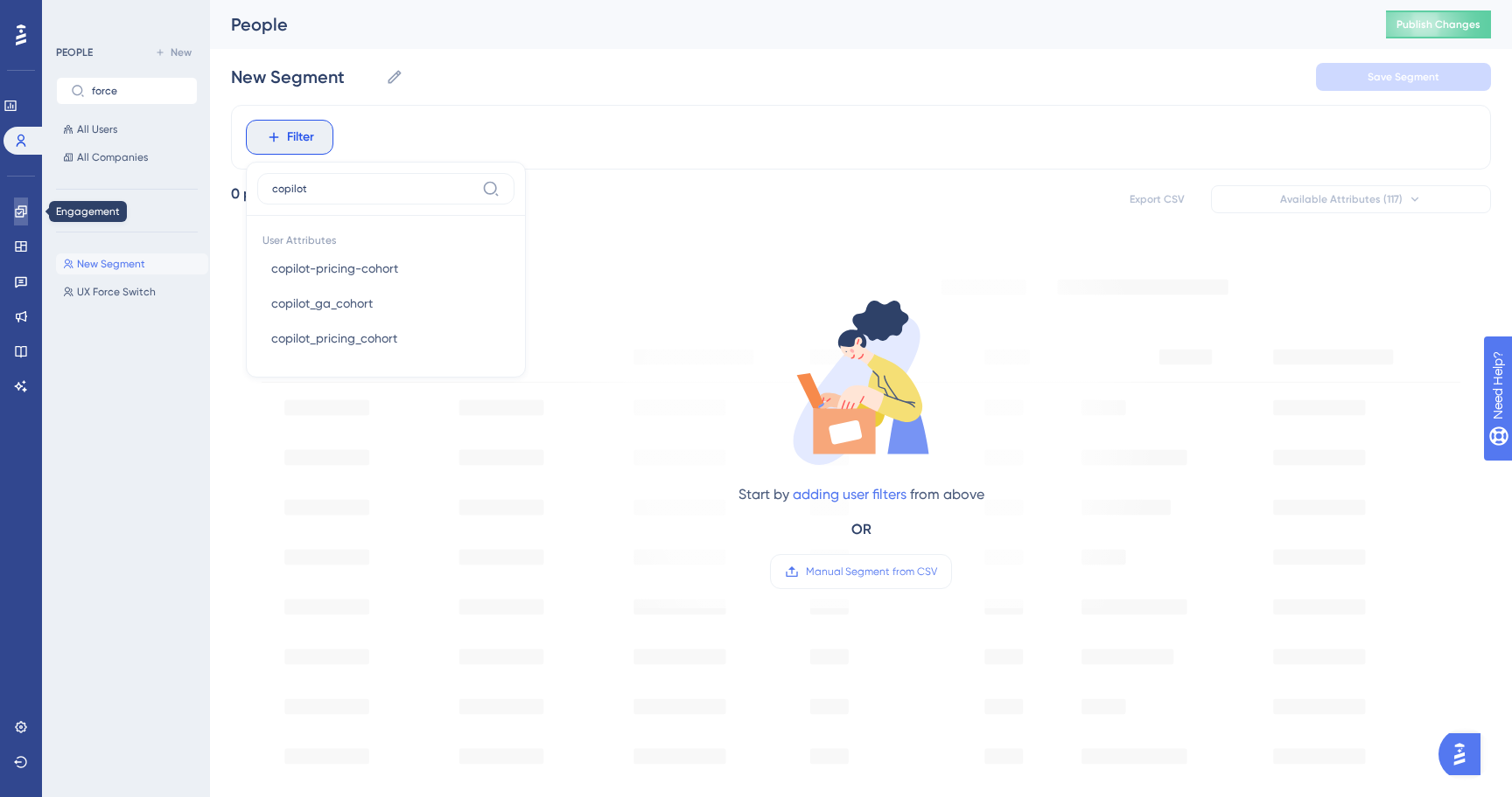
click at [24, 200] on link at bounding box center [21, 212] width 14 height 28
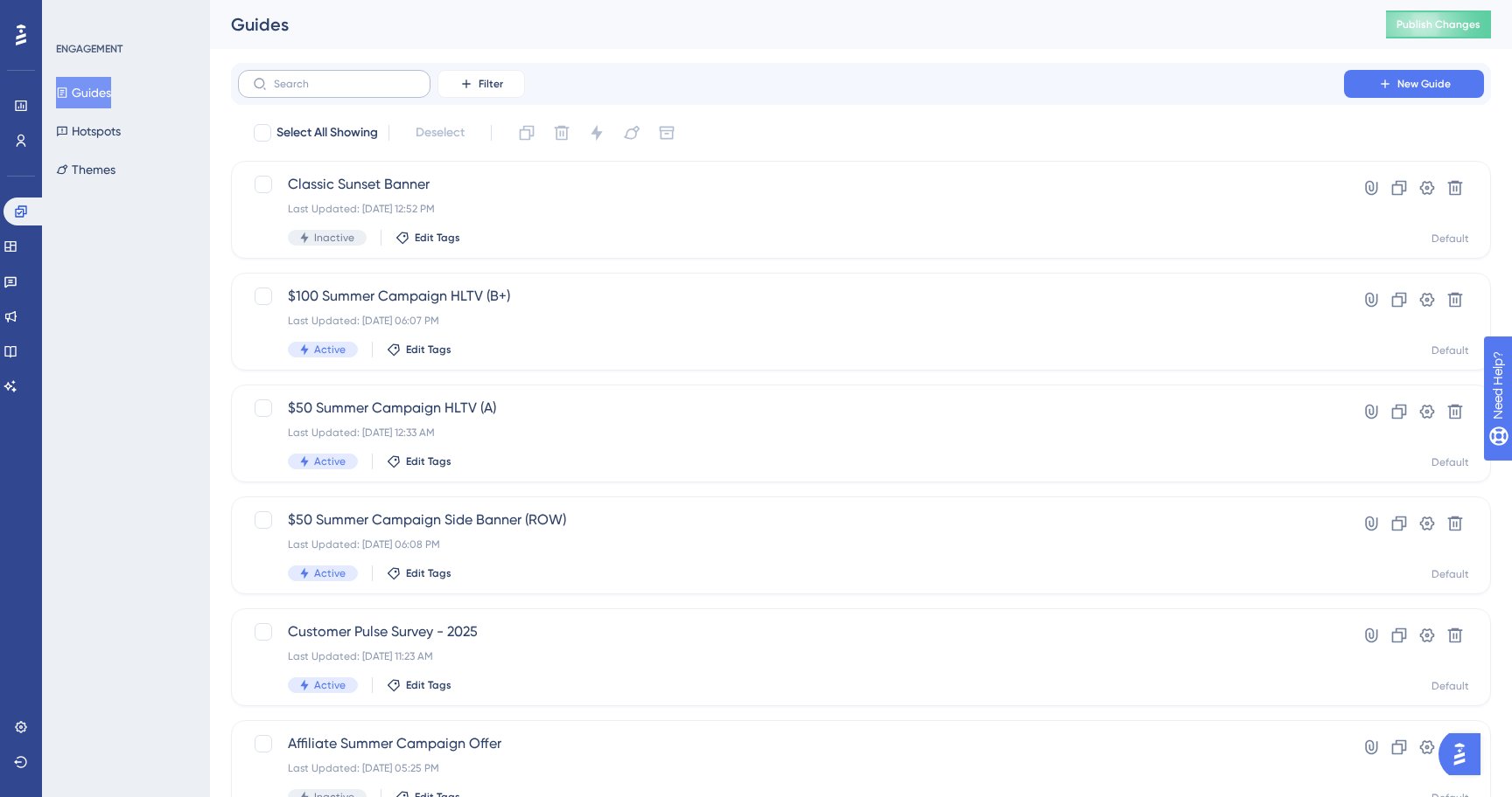
click at [349, 94] on label at bounding box center [333, 84] width 192 height 28
click at [349, 90] on input "text" at bounding box center [345, 84] width 142 height 12
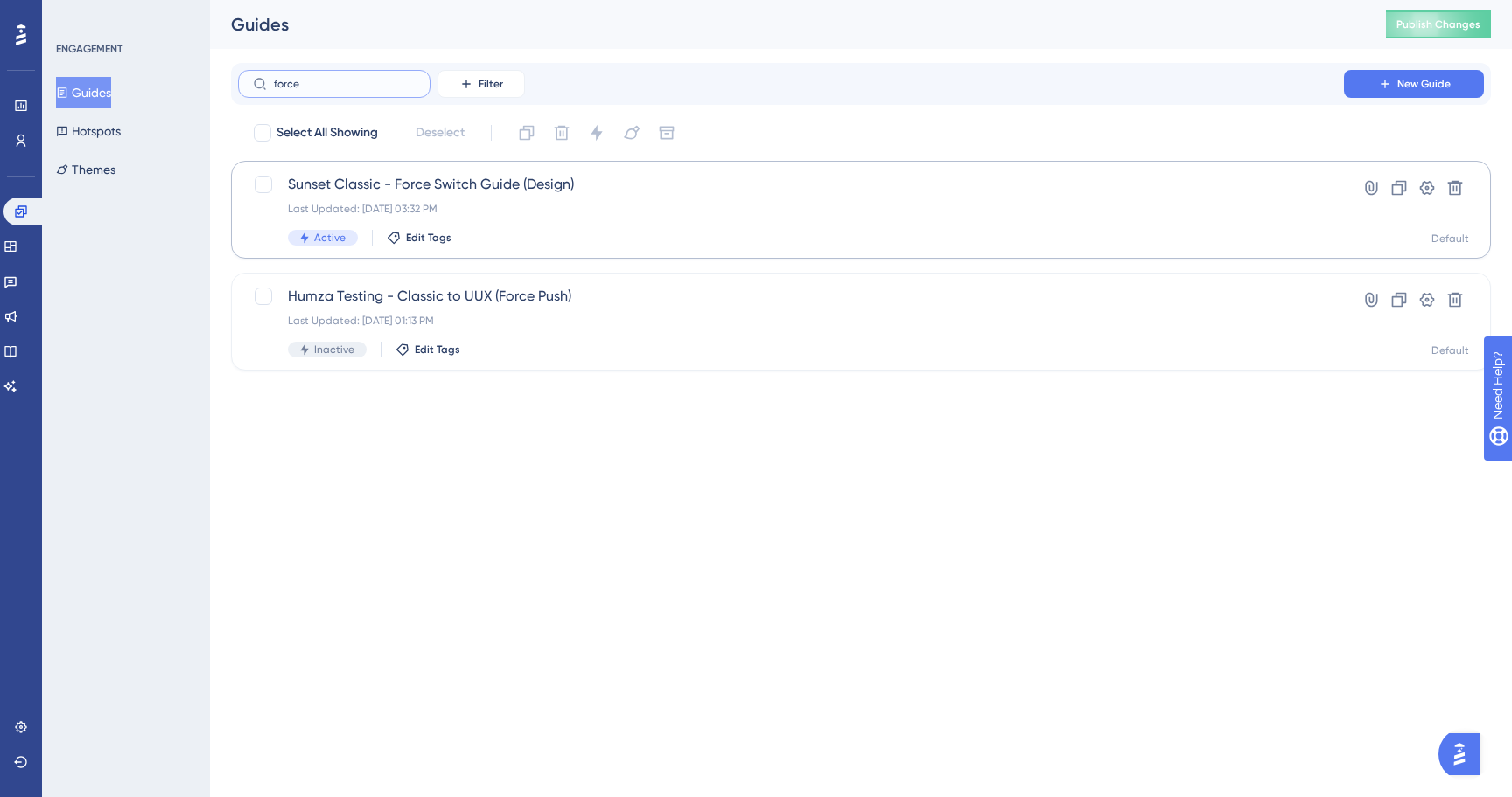
type input "force"
click at [526, 177] on span "Sunset Classic - Force Switch Guide (Design)" at bounding box center [790, 184] width 1006 height 21
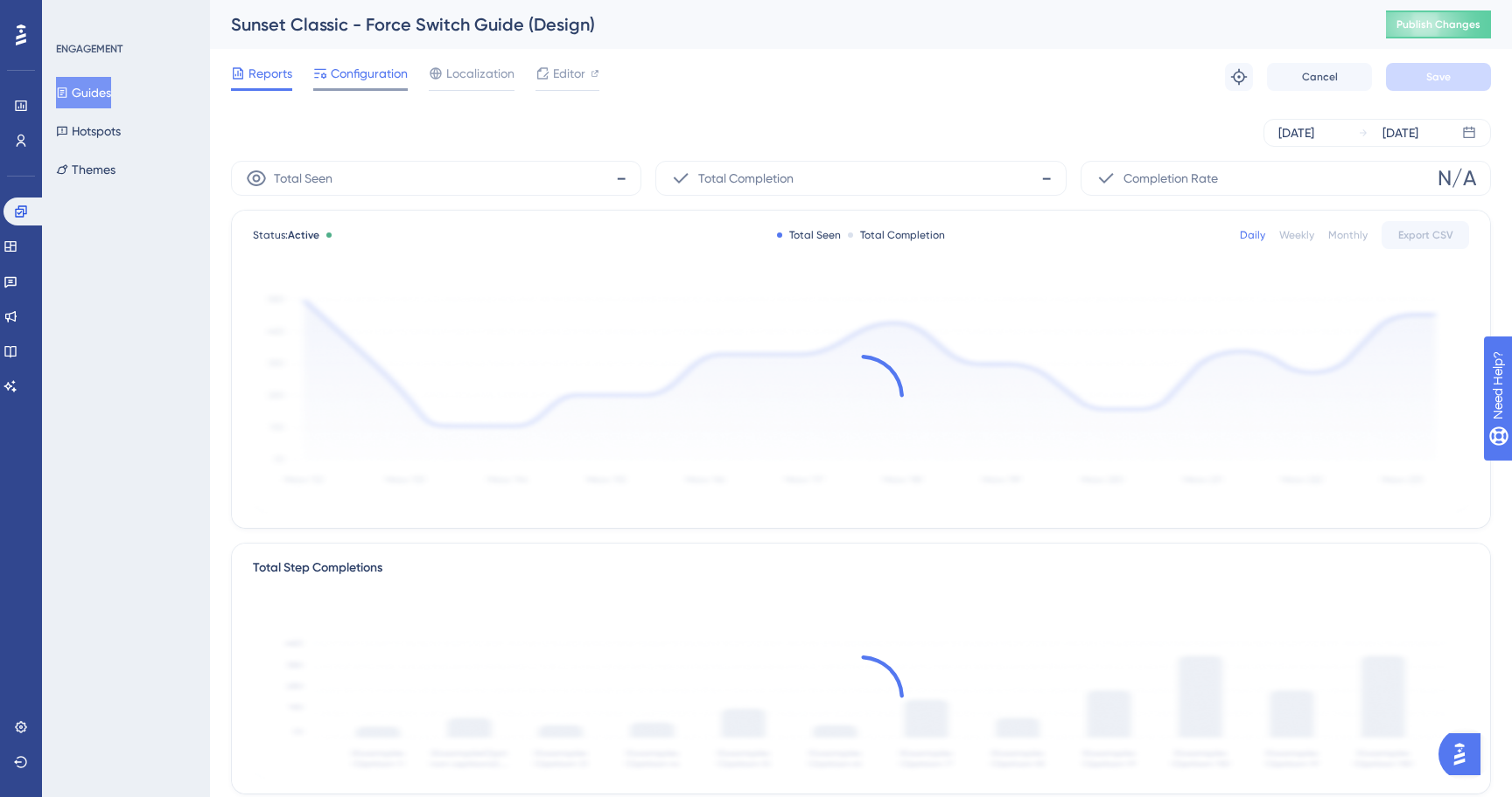
click at [384, 79] on span "Configuration" at bounding box center [369, 73] width 77 height 21
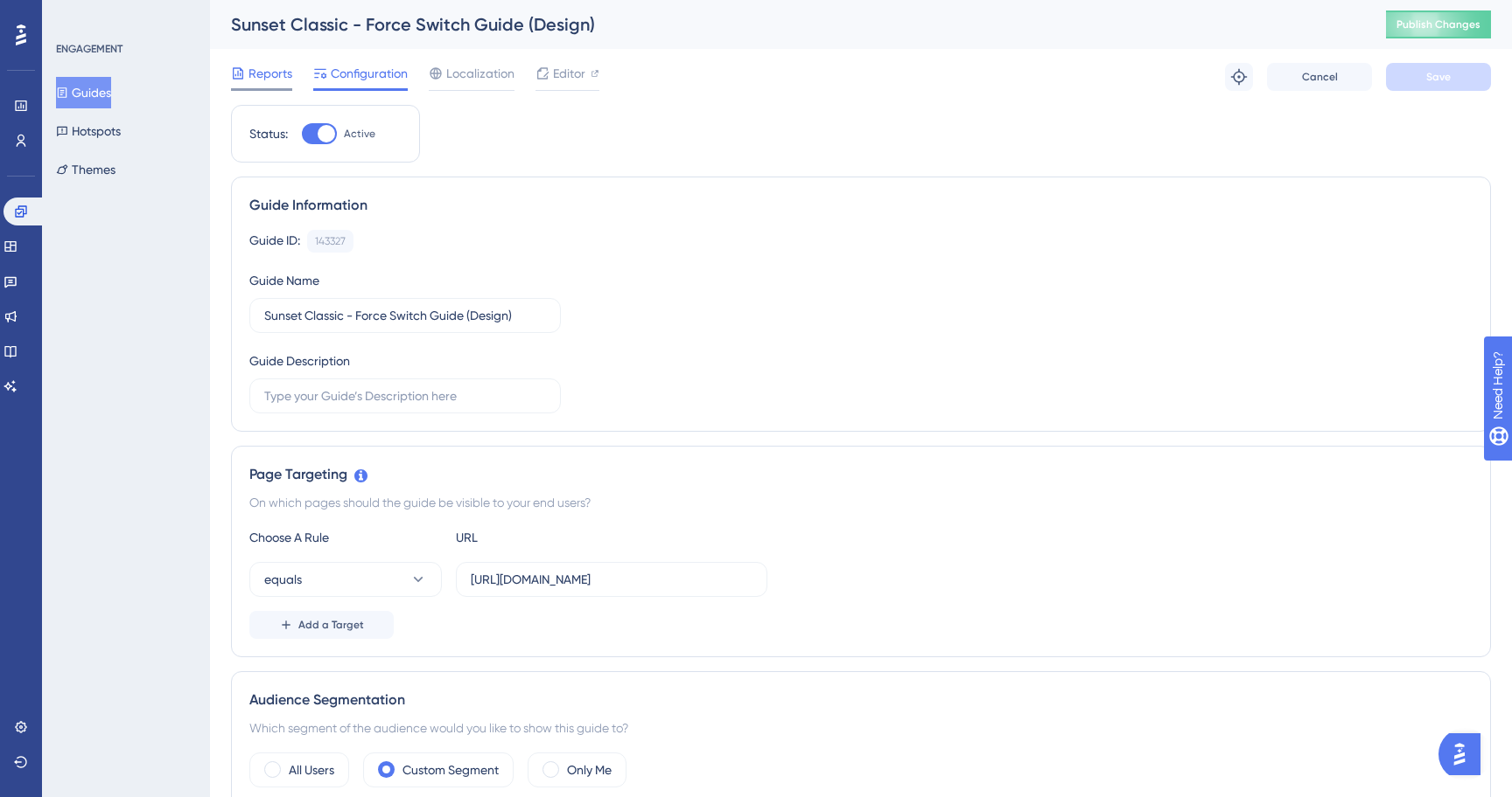
click at [290, 89] on div at bounding box center [261, 90] width 61 height 3
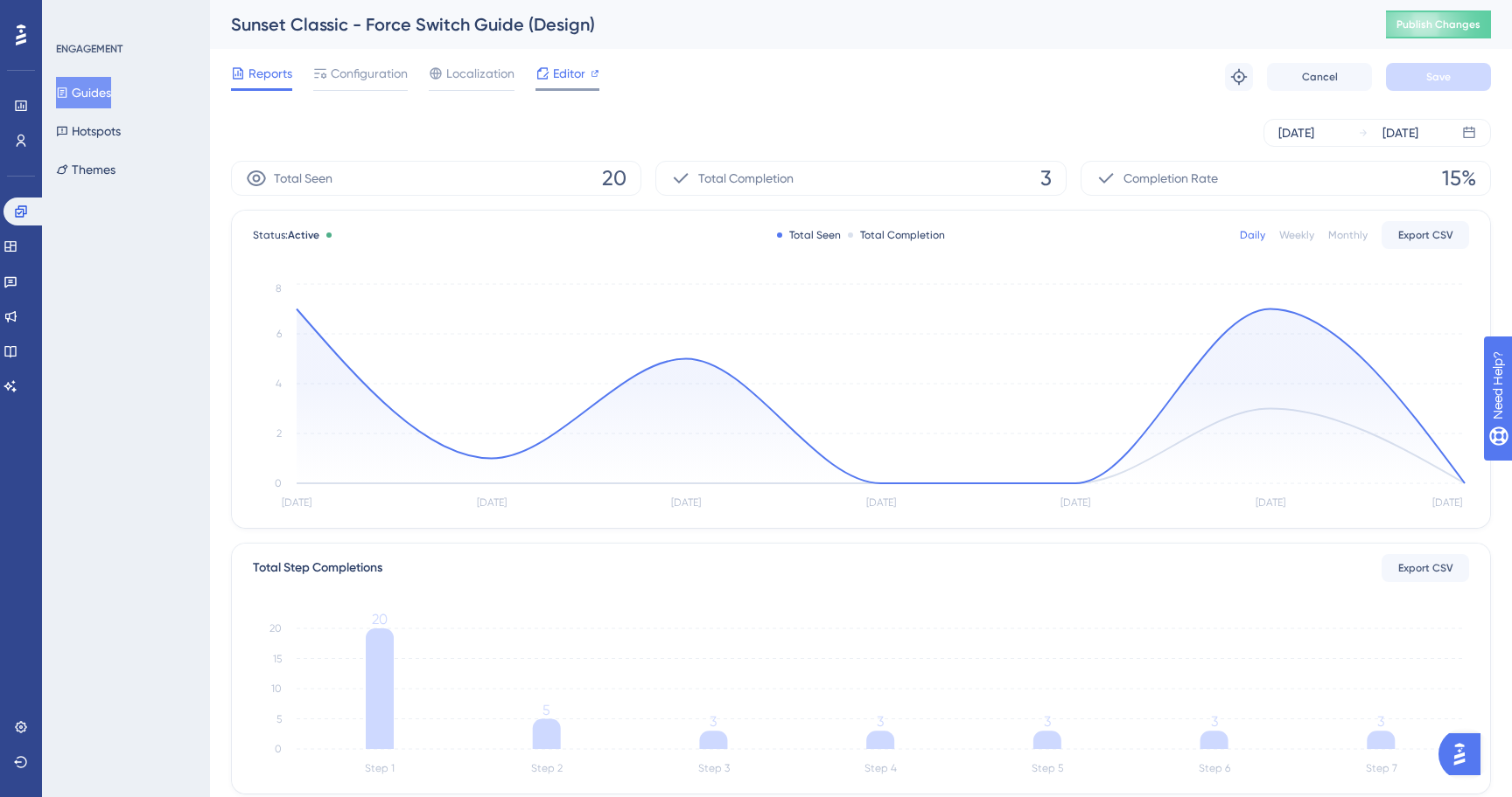
click at [545, 82] on div at bounding box center [542, 73] width 14 height 21
click at [111, 95] on button "Guides" at bounding box center [84, 93] width 55 height 32
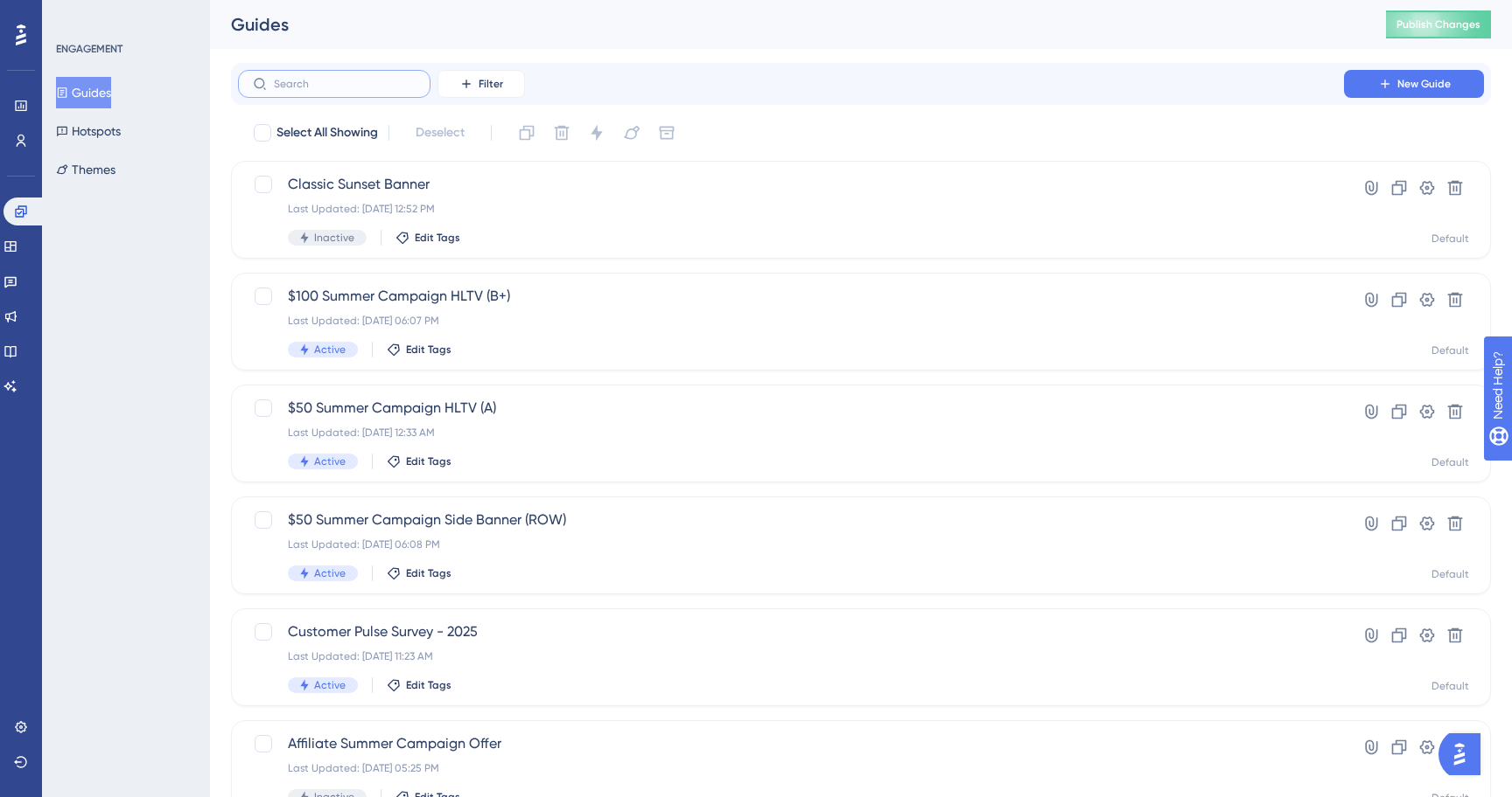
click at [373, 81] on input "text" at bounding box center [345, 84] width 142 height 12
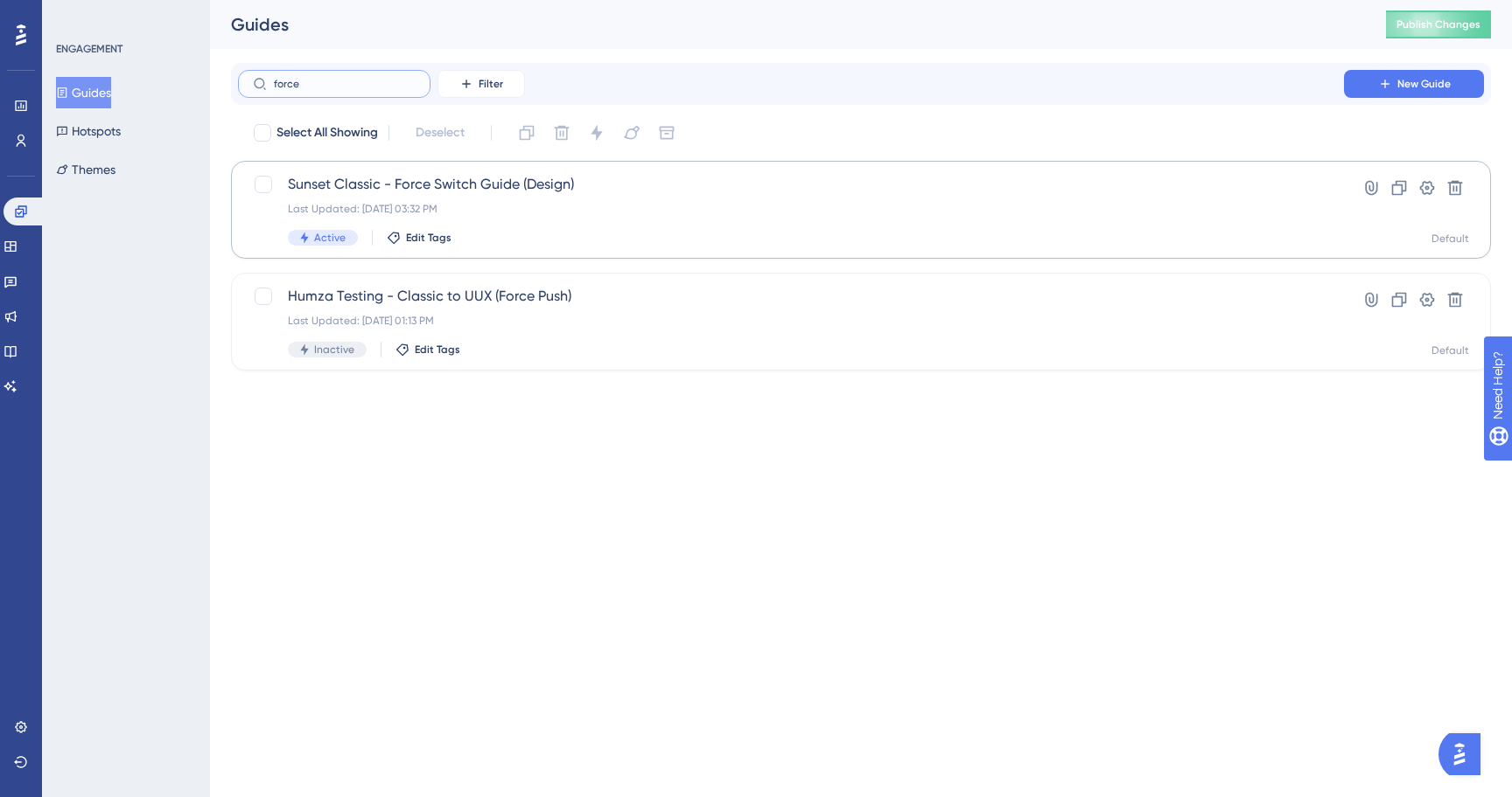
type input "force"
click at [579, 222] on div "Sunset Classic - Force Switch Guide (Design) Last Updated: Sep 15 2025, 03:32 P…" at bounding box center [790, 210] width 1006 height 72
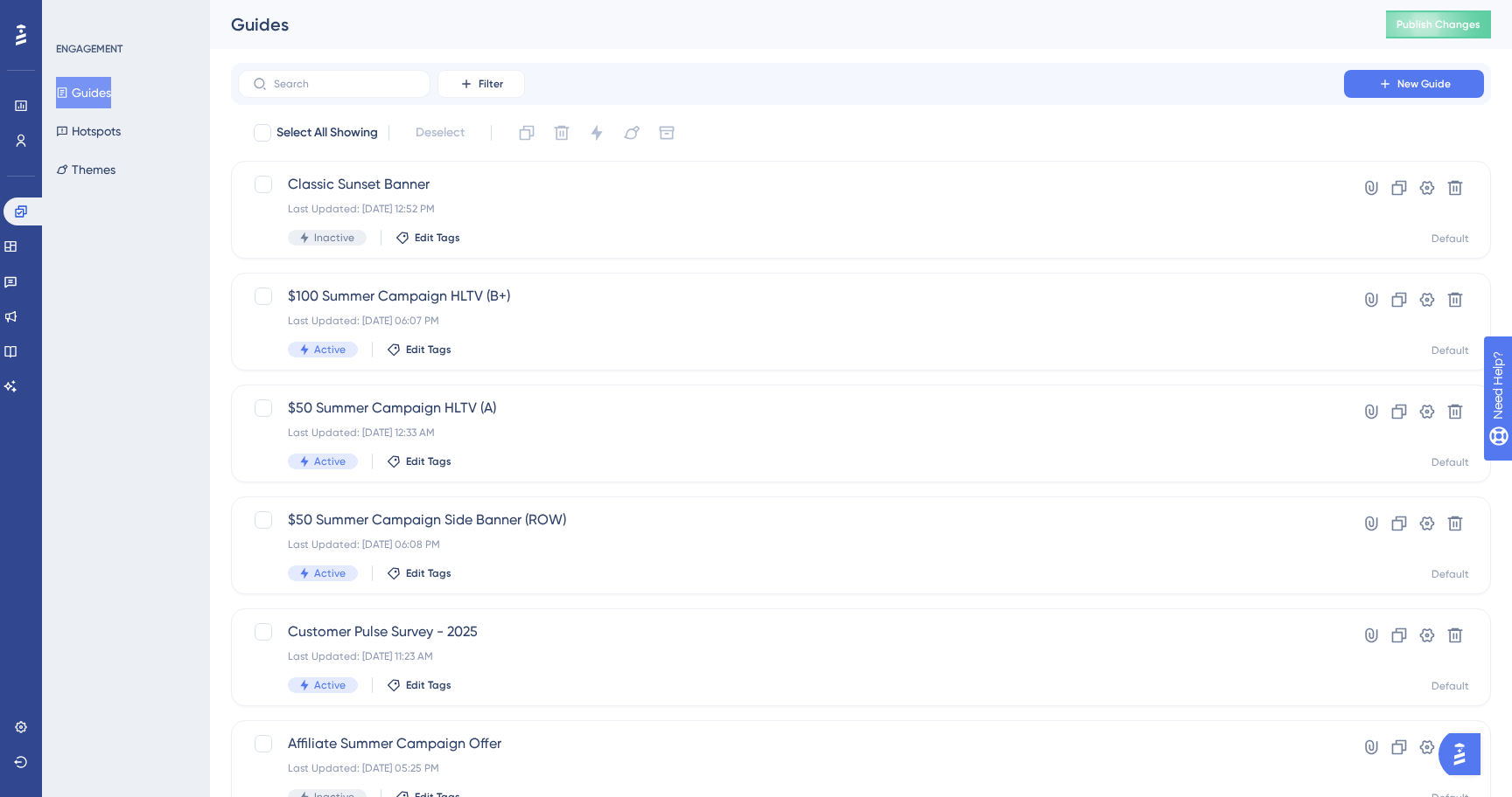
click at [366, 68] on div "Filter New Guide" at bounding box center [860, 84] width 1260 height 42
click at [366, 73] on label at bounding box center [333, 84] width 192 height 28
click at [366, 78] on input "text" at bounding box center [345, 84] width 142 height 12
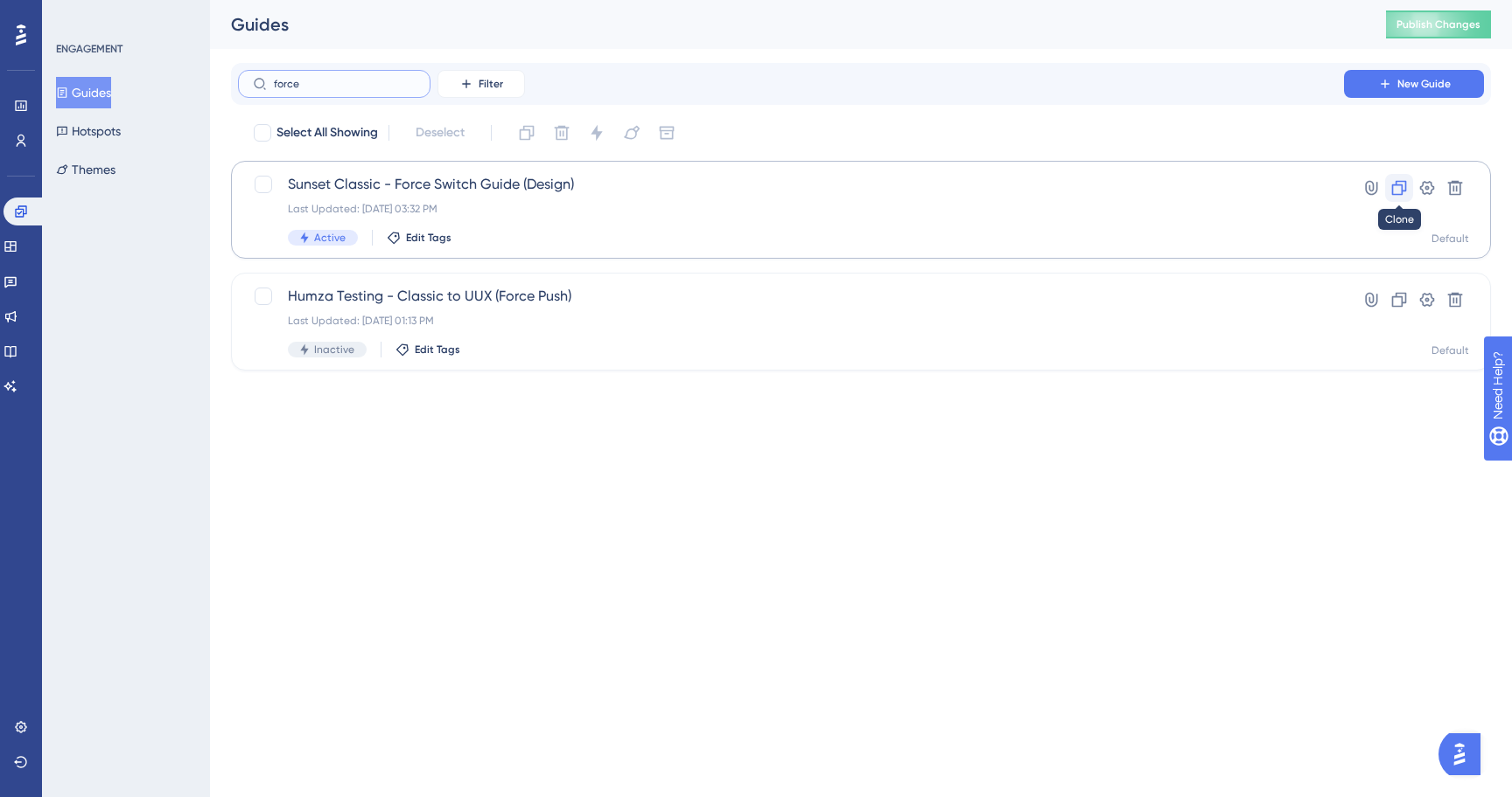
type input "force"
click at [1403, 193] on icon at bounding box center [1399, 188] width 18 height 18
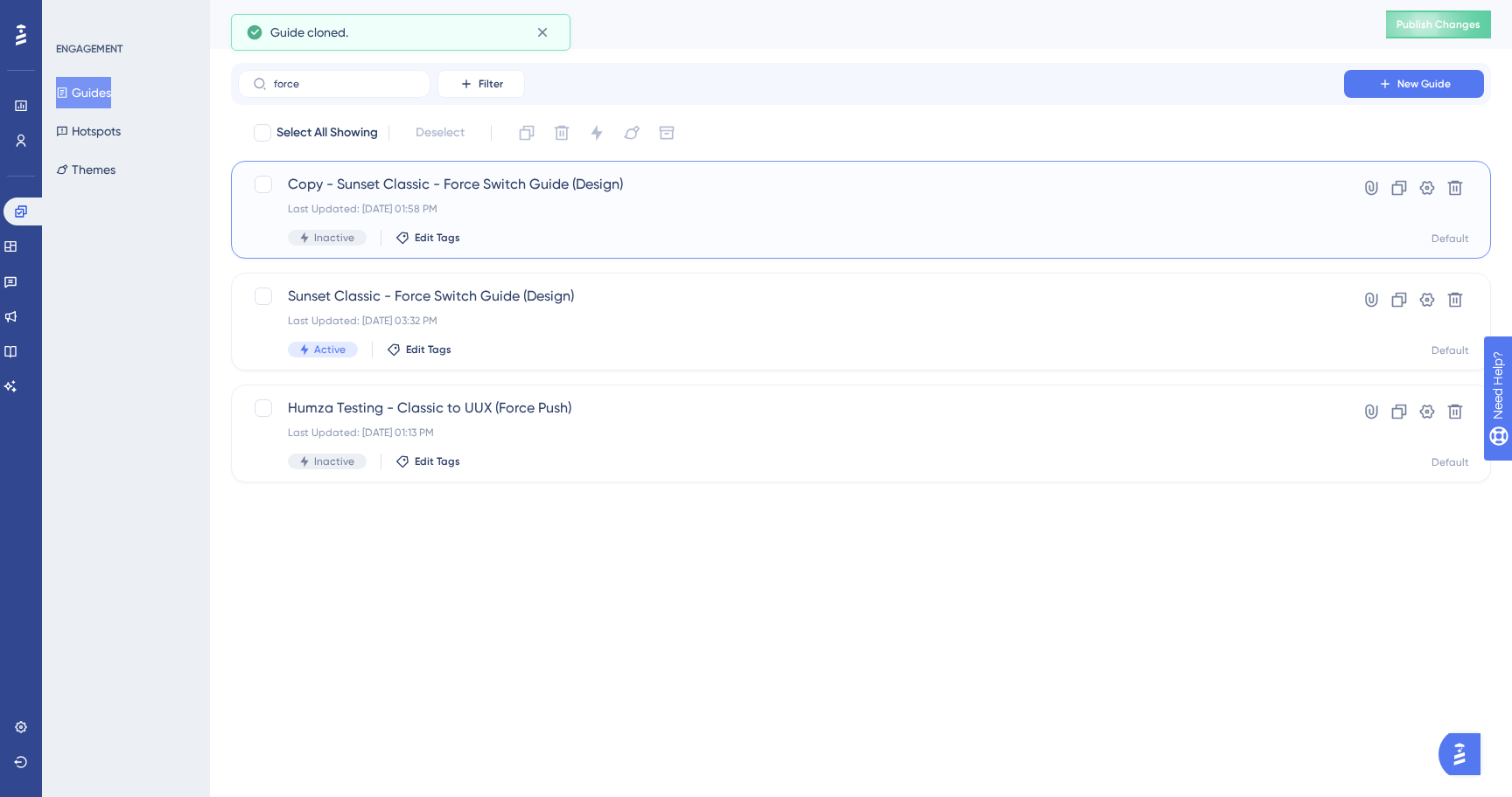
click at [801, 226] on div "Copy - Sunset Classic - Force Switch Guide (Design) Last Updated: Sep 23 2025, …" at bounding box center [790, 210] width 1006 height 72
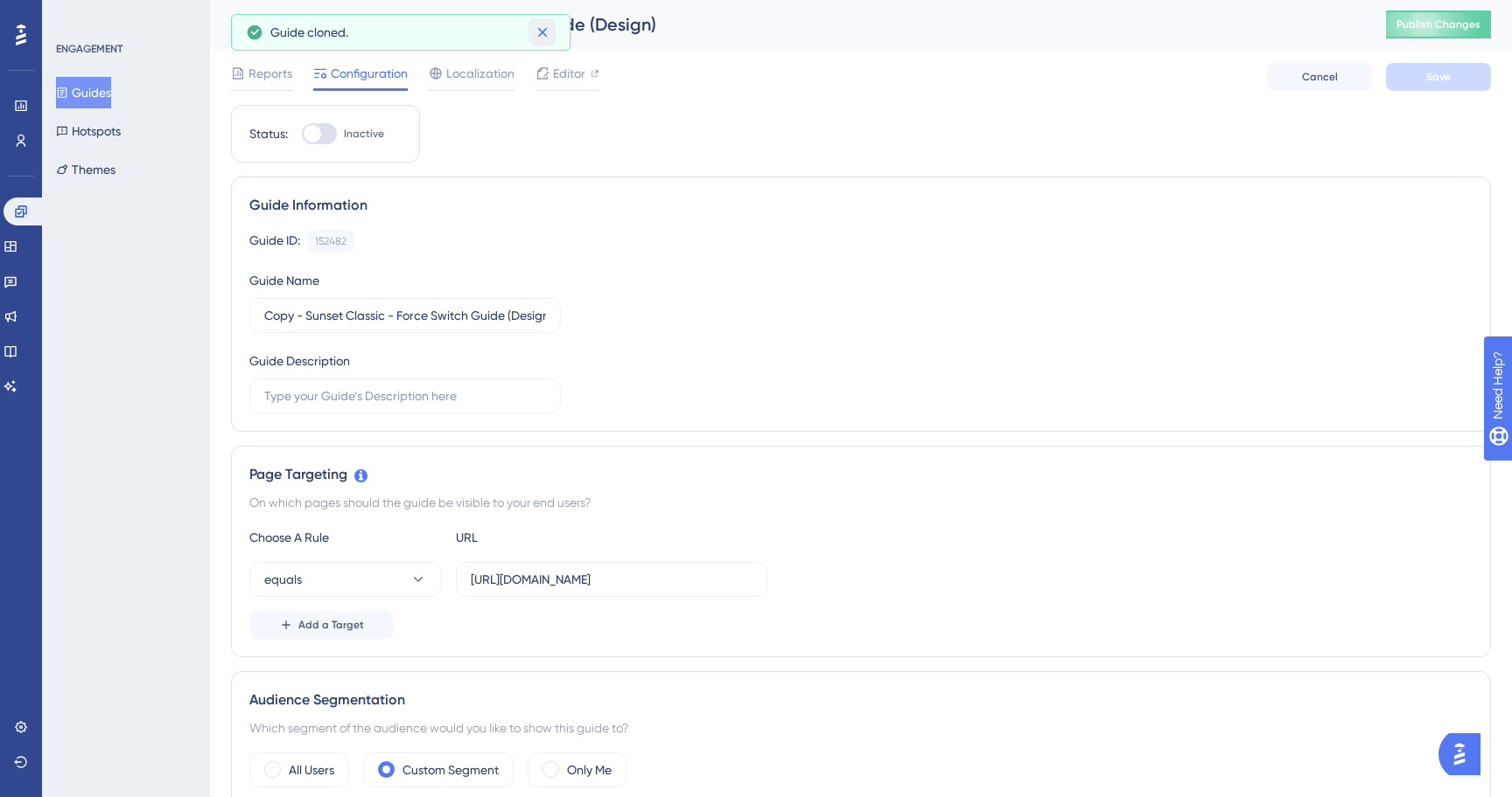
click at [544, 34] on icon at bounding box center [542, 33] width 10 height 10
click at [432, 23] on div "Copy - Sunset Classic - Force Switch Guide (Design)" at bounding box center [786, 24] width 1111 height 25
click at [400, 325] on label "Copy - Sunset Classic - Force Switch Guide (Design)" at bounding box center [405, 316] width 311 height 35
click at [400, 325] on input "Copy - Sunset Classic - Force Switch Guide (Design)" at bounding box center [405, 316] width 282 height 20
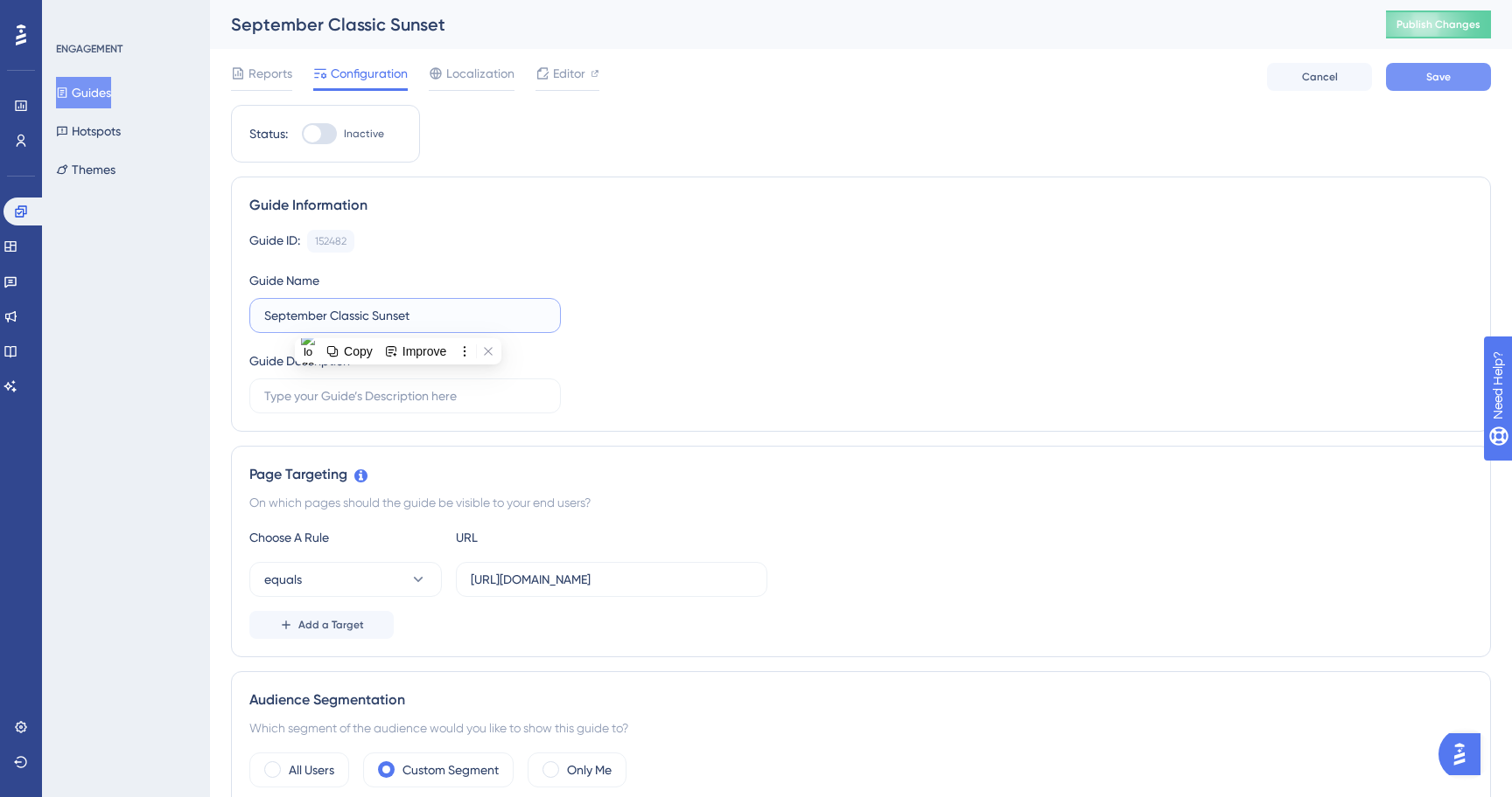
type input "September Classic Sunset"
click at [1411, 75] on button "Save" at bounding box center [1438, 77] width 105 height 28
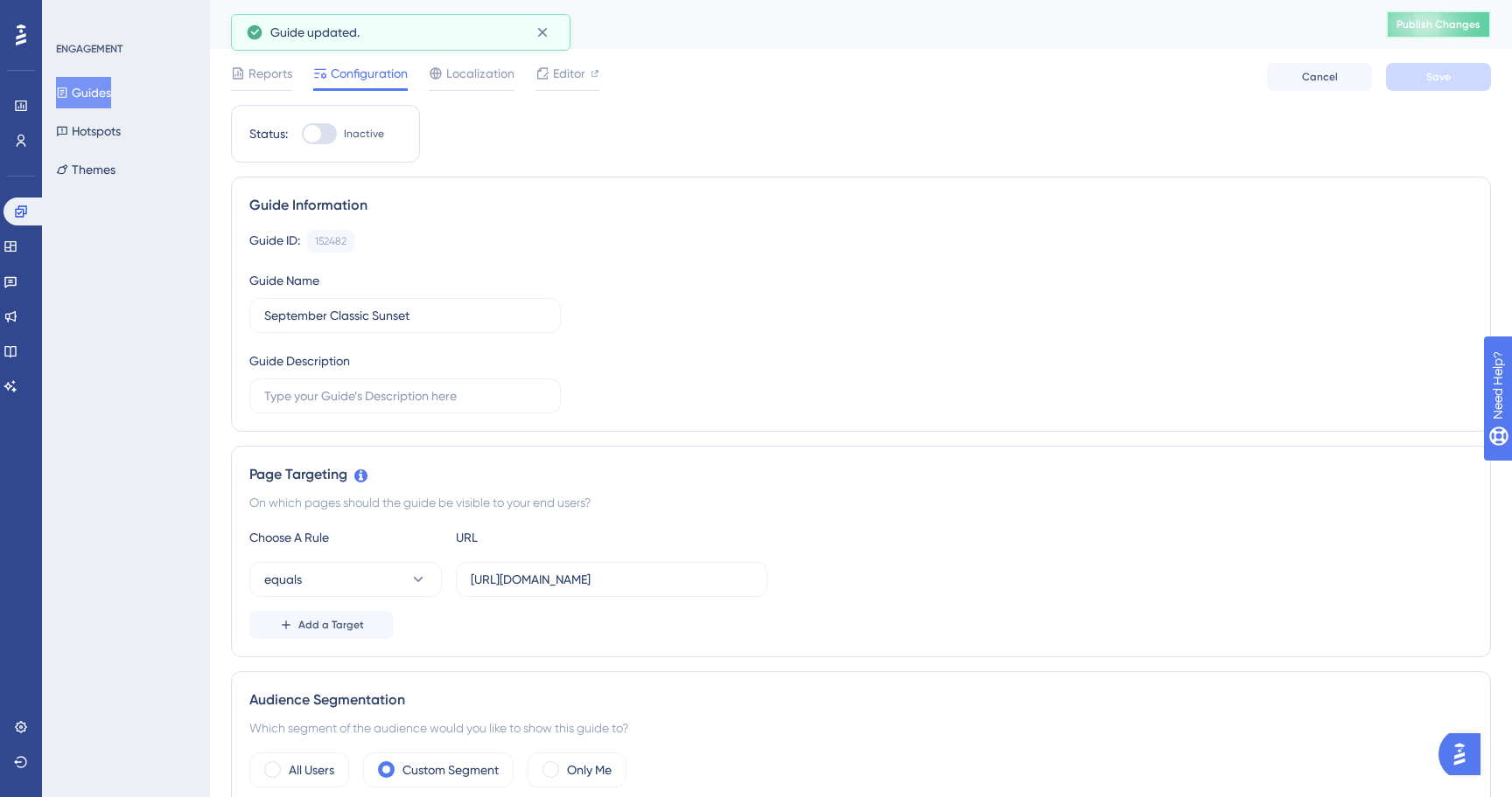
click at [1410, 32] on button "Publish Changes" at bounding box center [1438, 25] width 105 height 28
click at [109, 88] on button "Guides" at bounding box center [84, 93] width 55 height 32
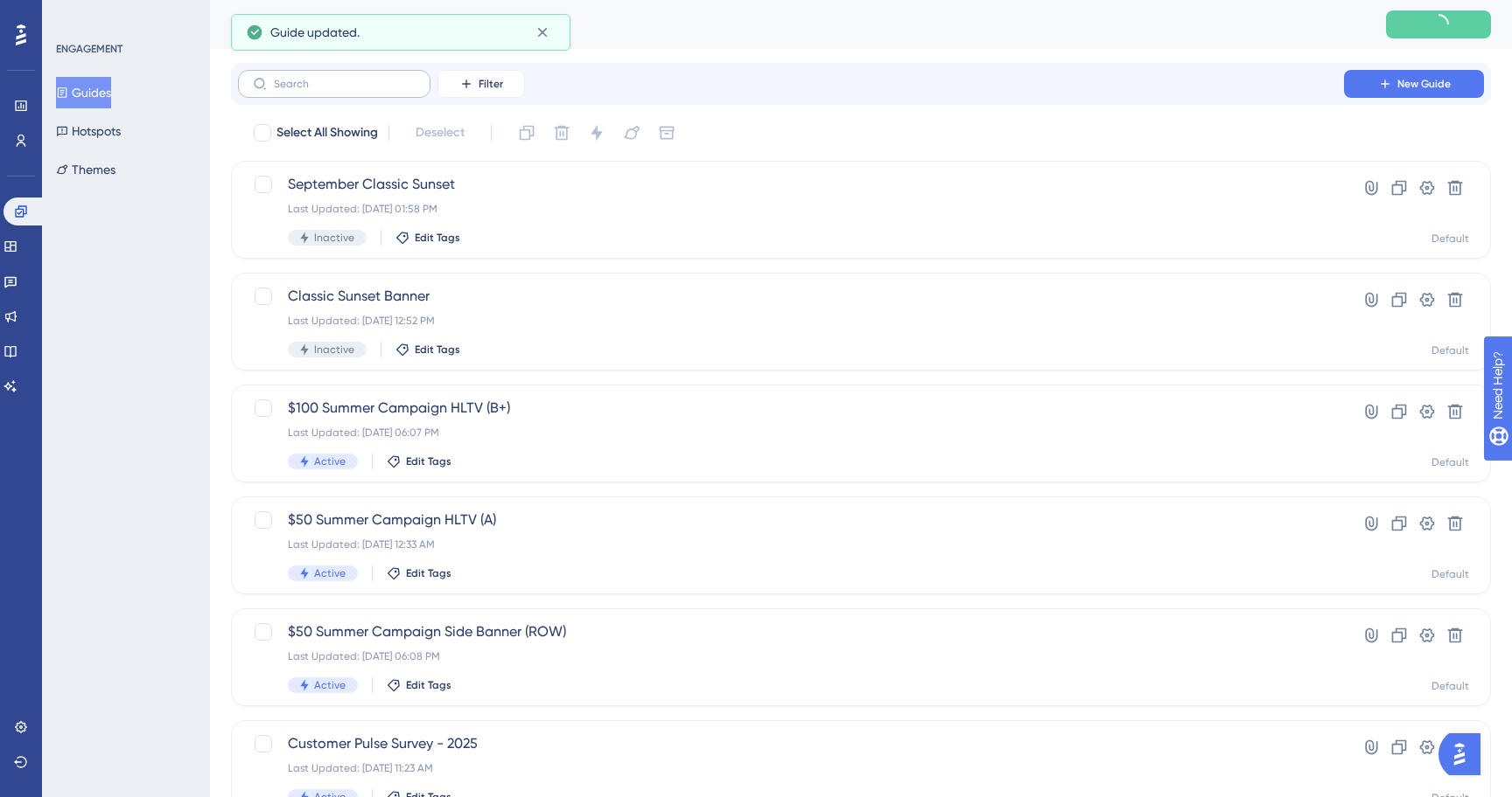
click at [399, 93] on label at bounding box center [333, 84] width 192 height 28
click at [399, 90] on input "text" at bounding box center [345, 84] width 142 height 12
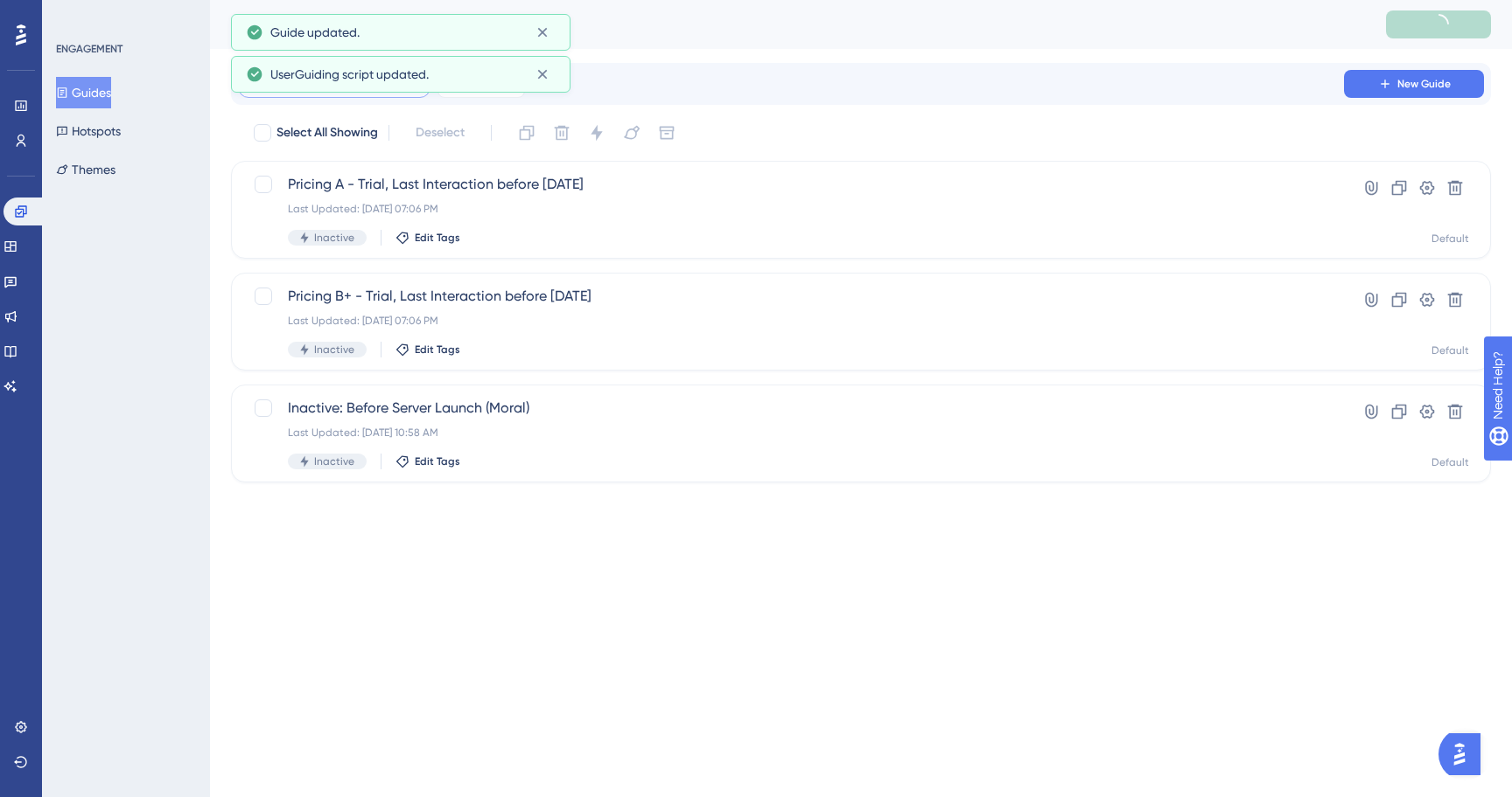
type input "forec"
checkbox input "true"
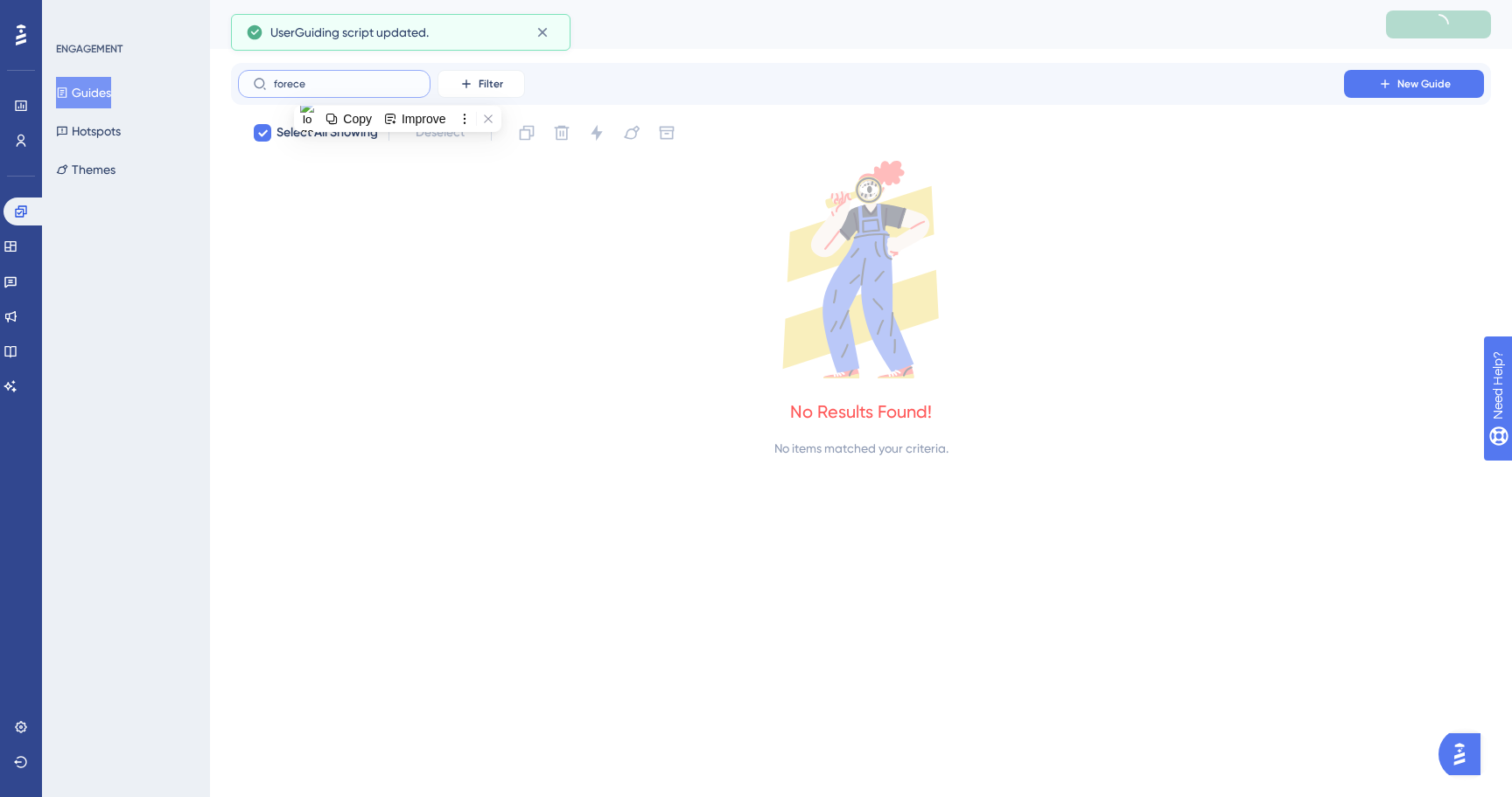
type input "f"
checkbox input "false"
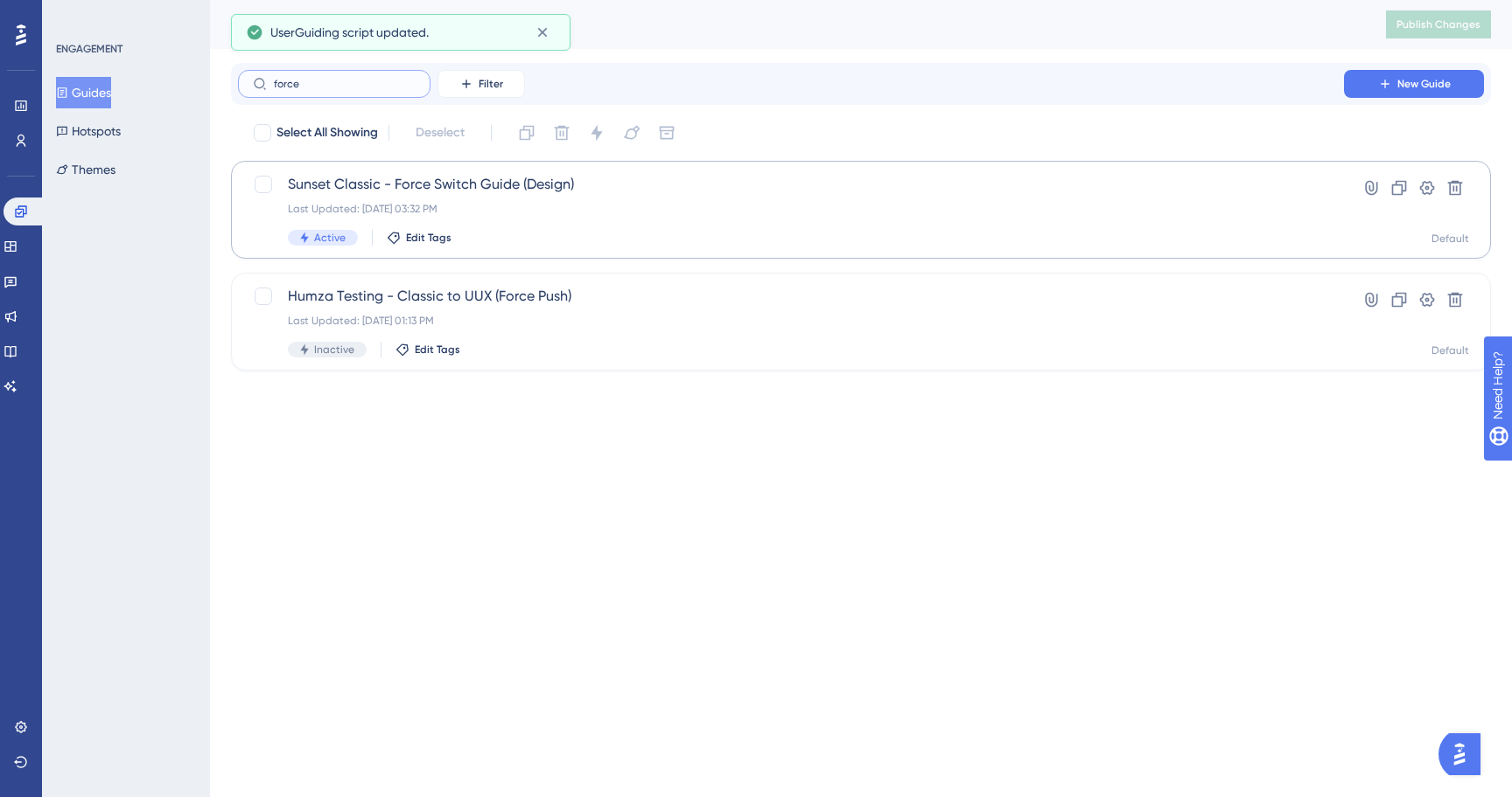
type input "force"
click at [538, 199] on div "Sunset Classic - Force Switch Guide (Design) Last Updated: Sep 15 2025, 03:32 P…" at bounding box center [790, 210] width 1006 height 72
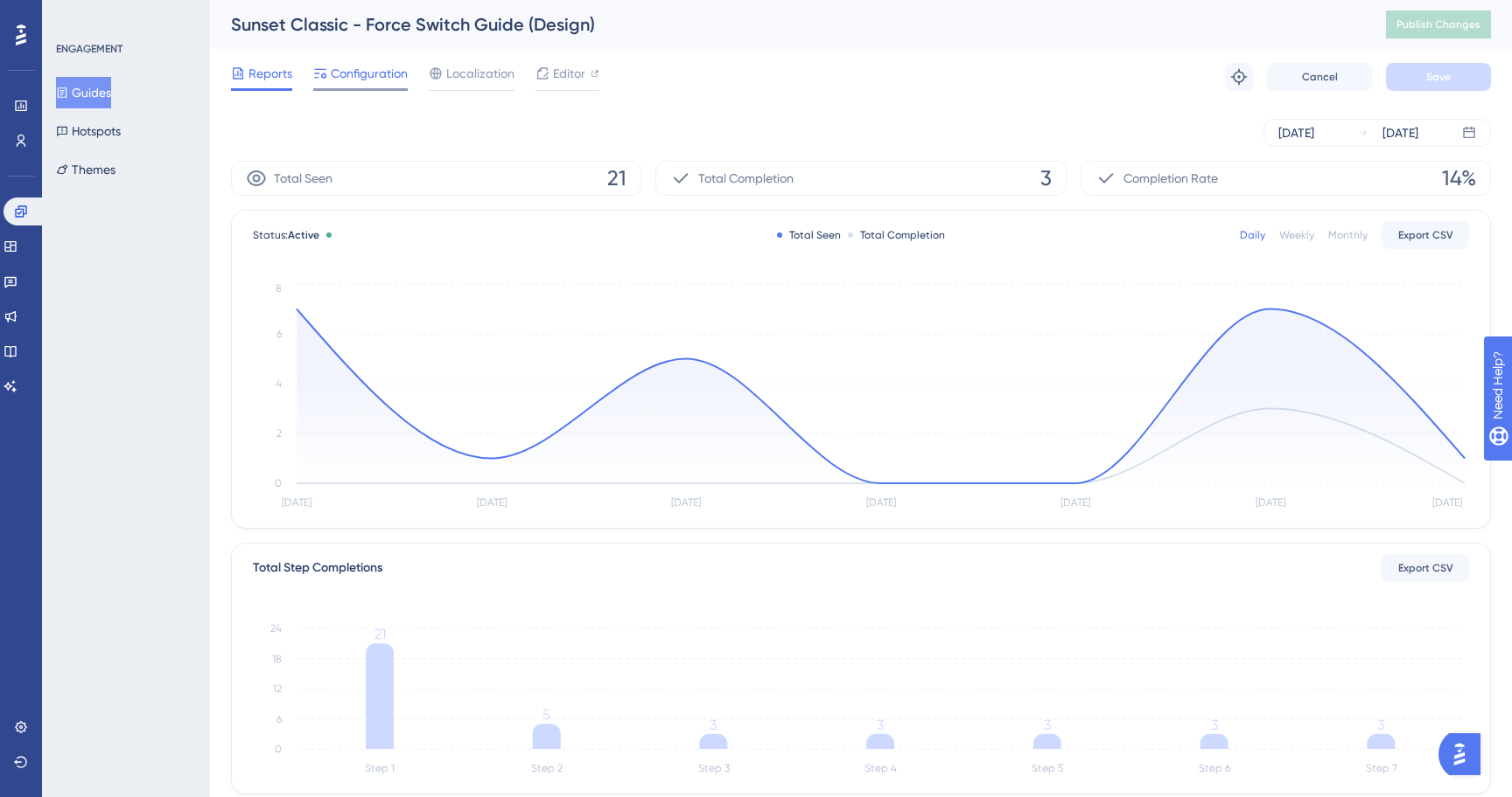
click at [376, 82] on span "Configuration" at bounding box center [369, 73] width 77 height 21
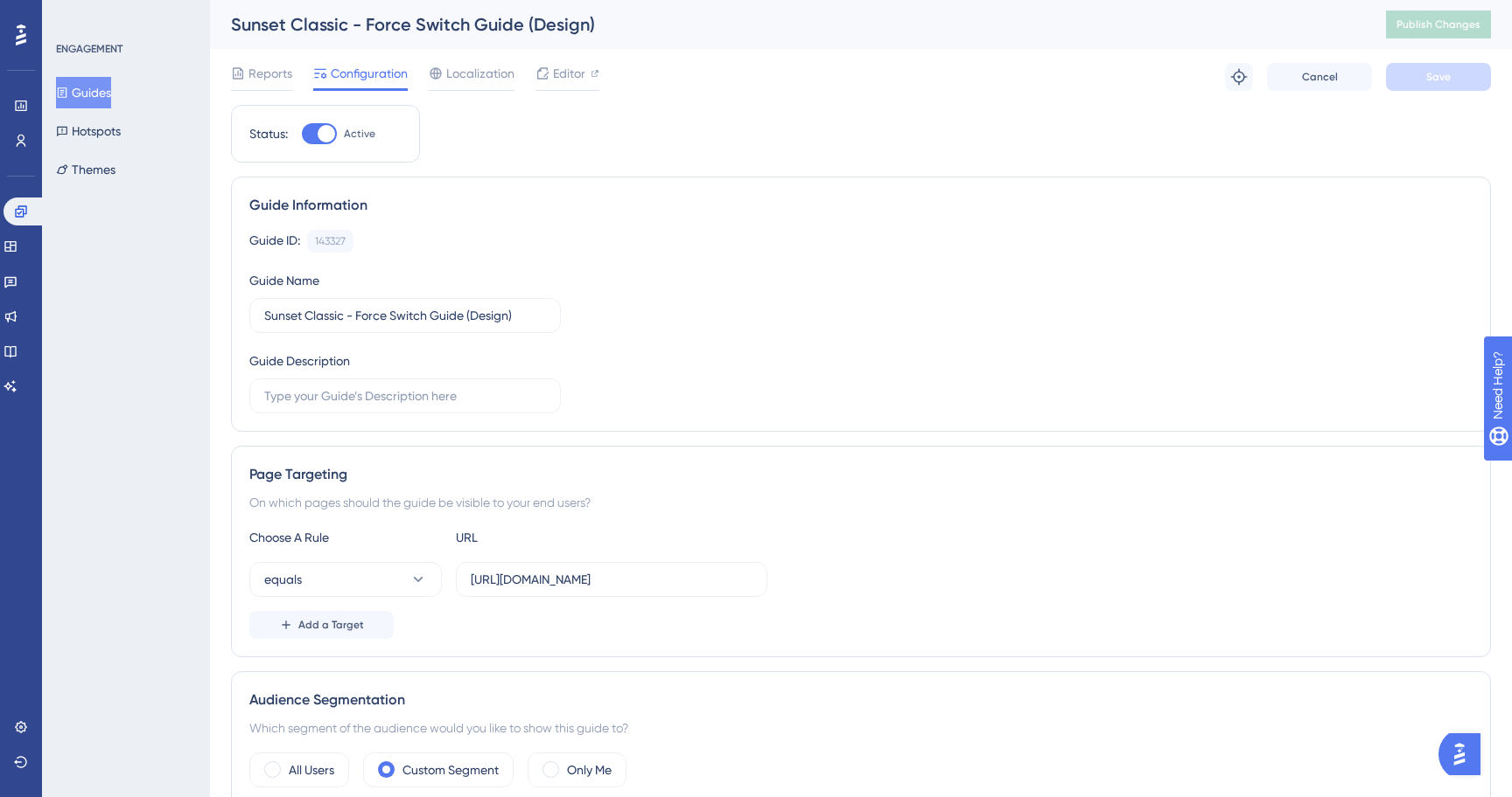
click at [325, 147] on div "Status: Active" at bounding box center [325, 134] width 189 height 58
click at [324, 140] on div at bounding box center [326, 134] width 18 height 18
click at [302, 135] on input "Active" at bounding box center [301, 134] width 1 height 1
checkbox input "false"
click at [1452, 93] on div "Reports Configuration Localization Editor Cancel Save" at bounding box center [860, 77] width 1260 height 56
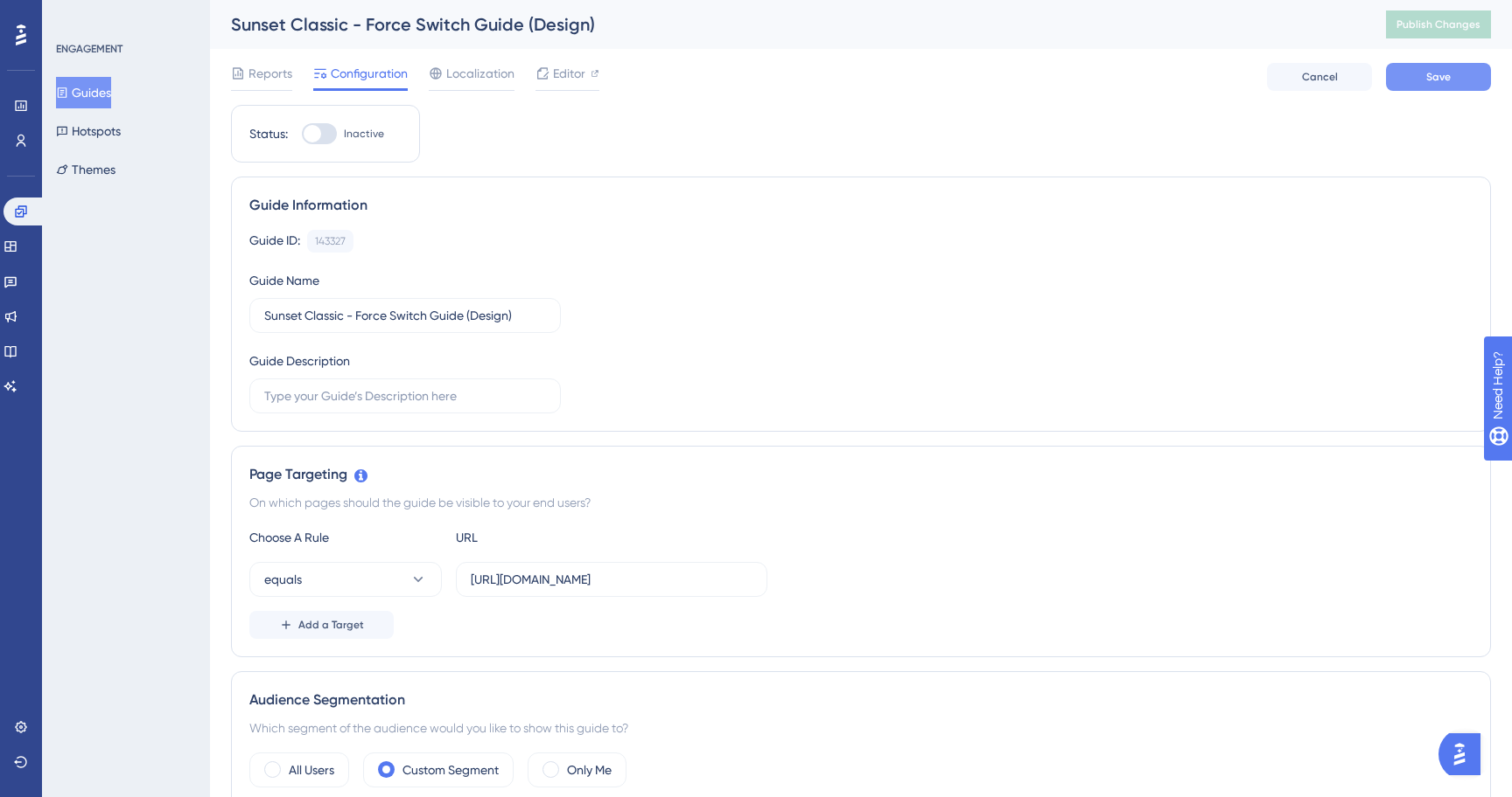
click at [1443, 81] on span "Save" at bounding box center [1438, 77] width 25 height 14
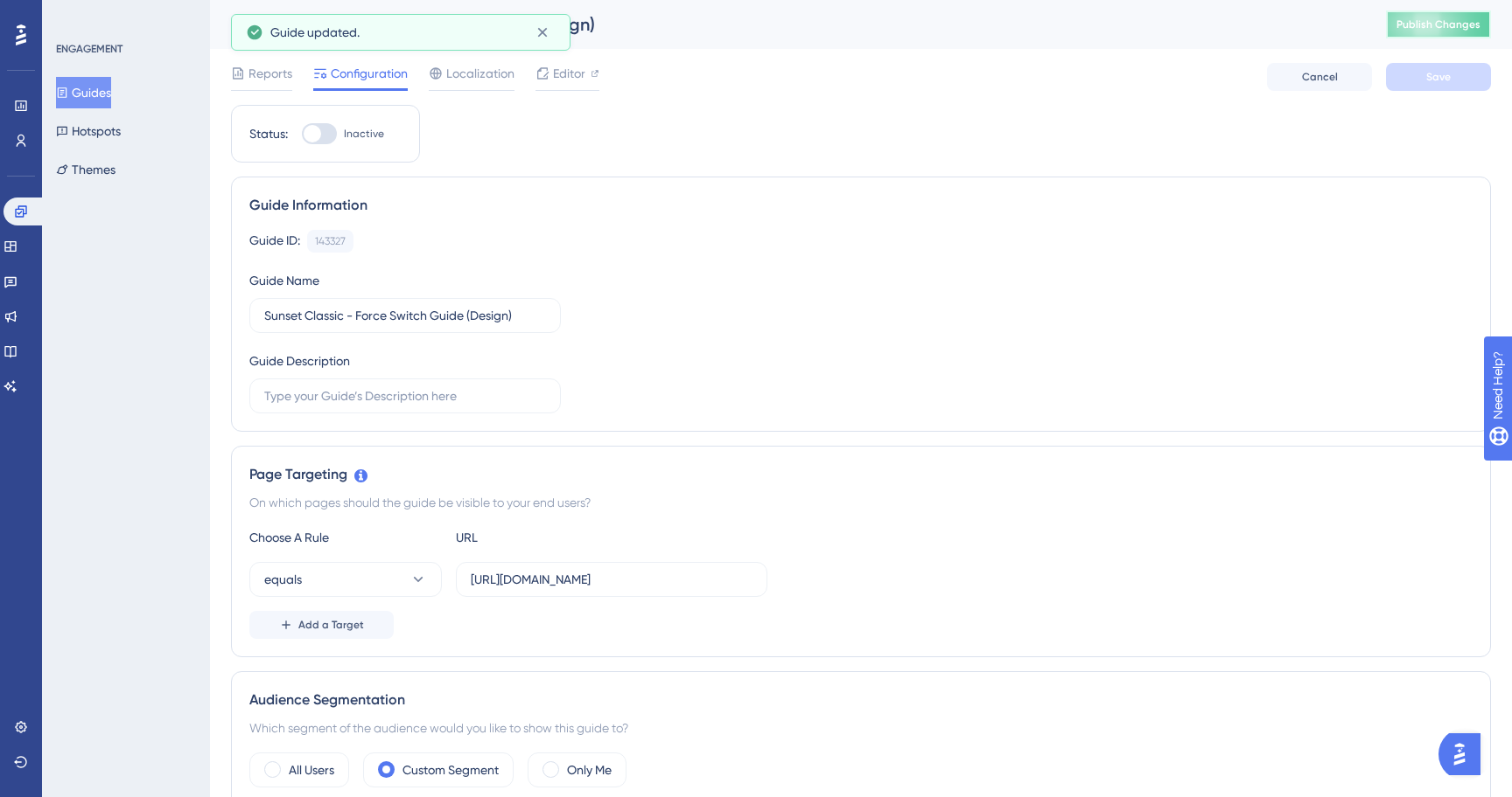
click at [1449, 25] on span "Publish Changes" at bounding box center [1437, 25] width 84 height 14
click at [105, 106] on button "Guides" at bounding box center [84, 93] width 55 height 32
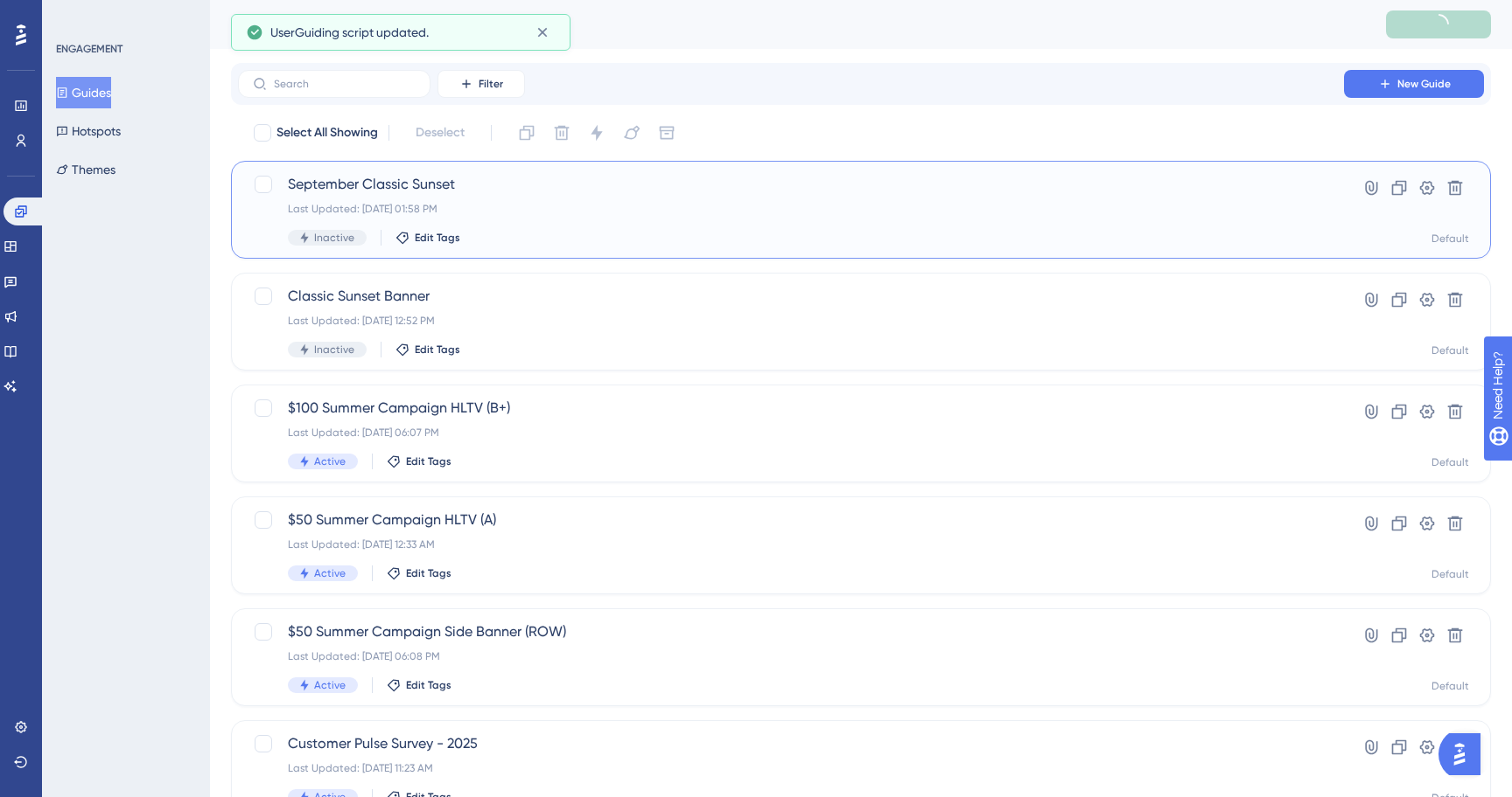
click at [509, 214] on div "Last Updated: Sep 23 2025, 01:58 PM" at bounding box center [790, 209] width 1006 height 14
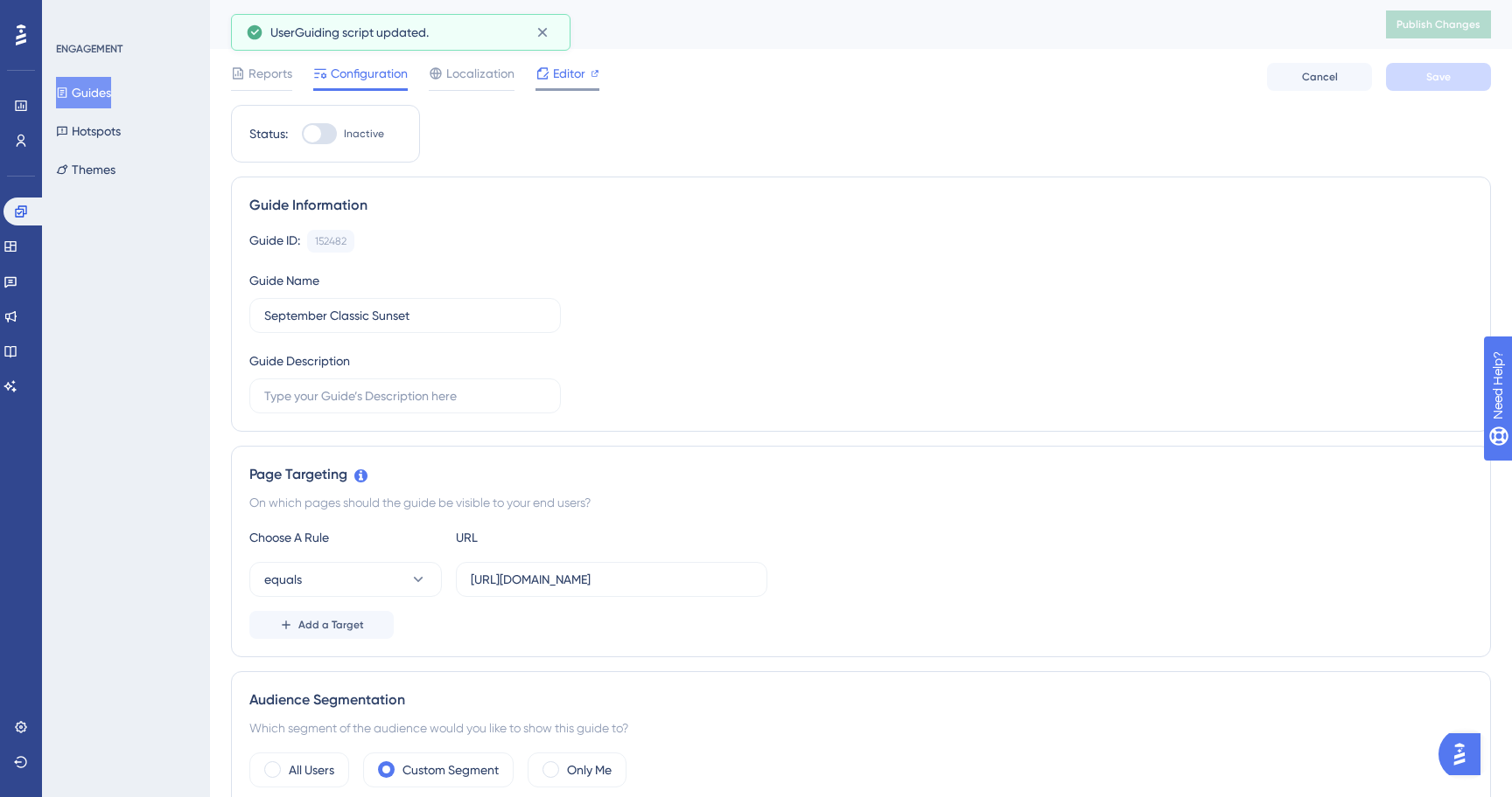
click at [562, 90] on div at bounding box center [567, 90] width 64 height 3
